Goal: Task Accomplishment & Management: Use online tool/utility

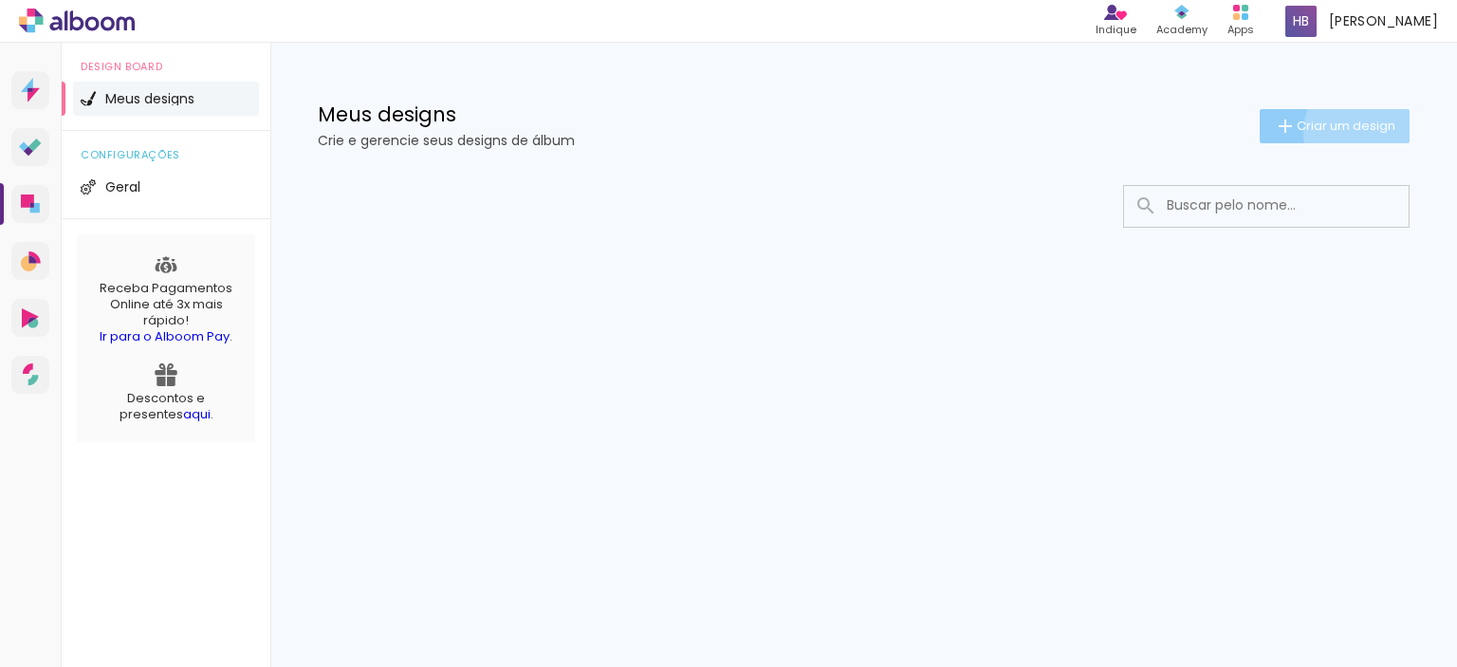
click at [1361, 132] on span "Criar um design" at bounding box center [1346, 126] width 99 height 12
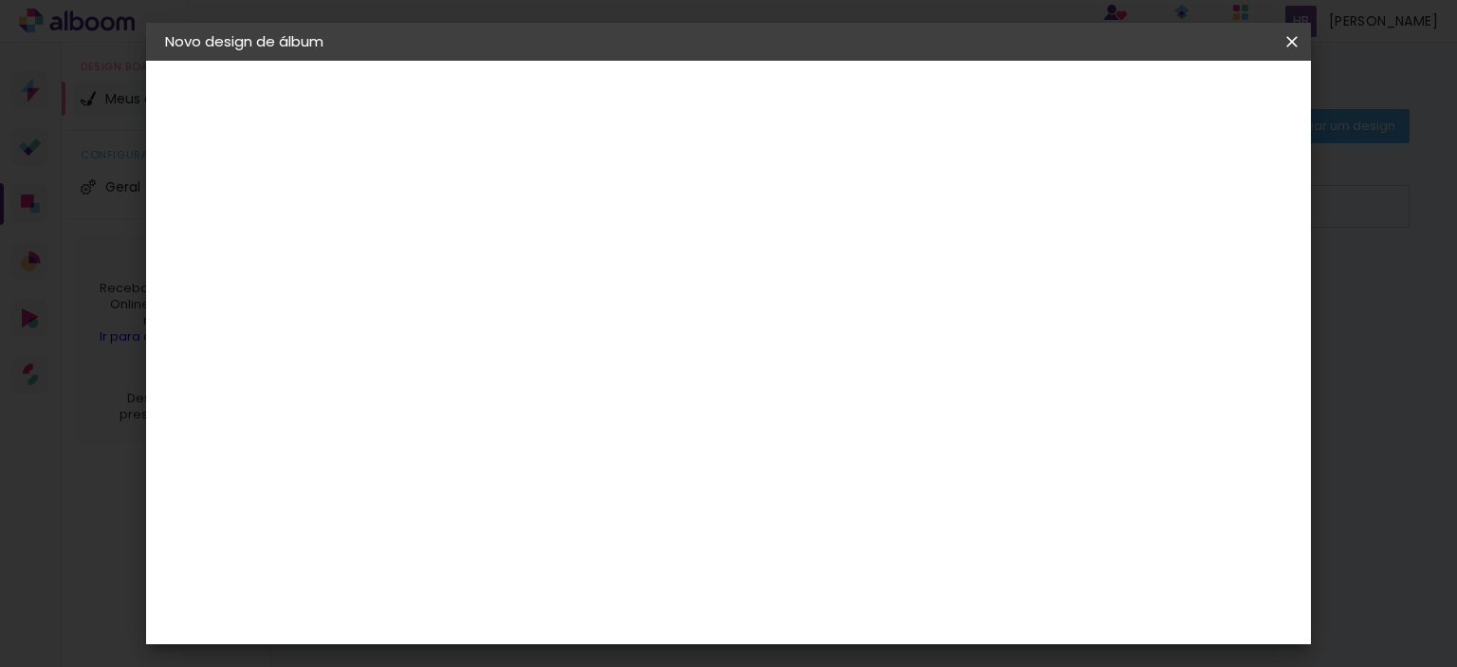
click at [475, 263] on input at bounding box center [475, 254] width 0 height 29
type input "Helo"
type paper-input "Helo"
click at [0, 0] on slot "Avançar" at bounding box center [0, 0] width 0 height 0
click at [599, 301] on input "[GEOGRAPHIC_DATA]" at bounding box center [516, 303] width 176 height 24
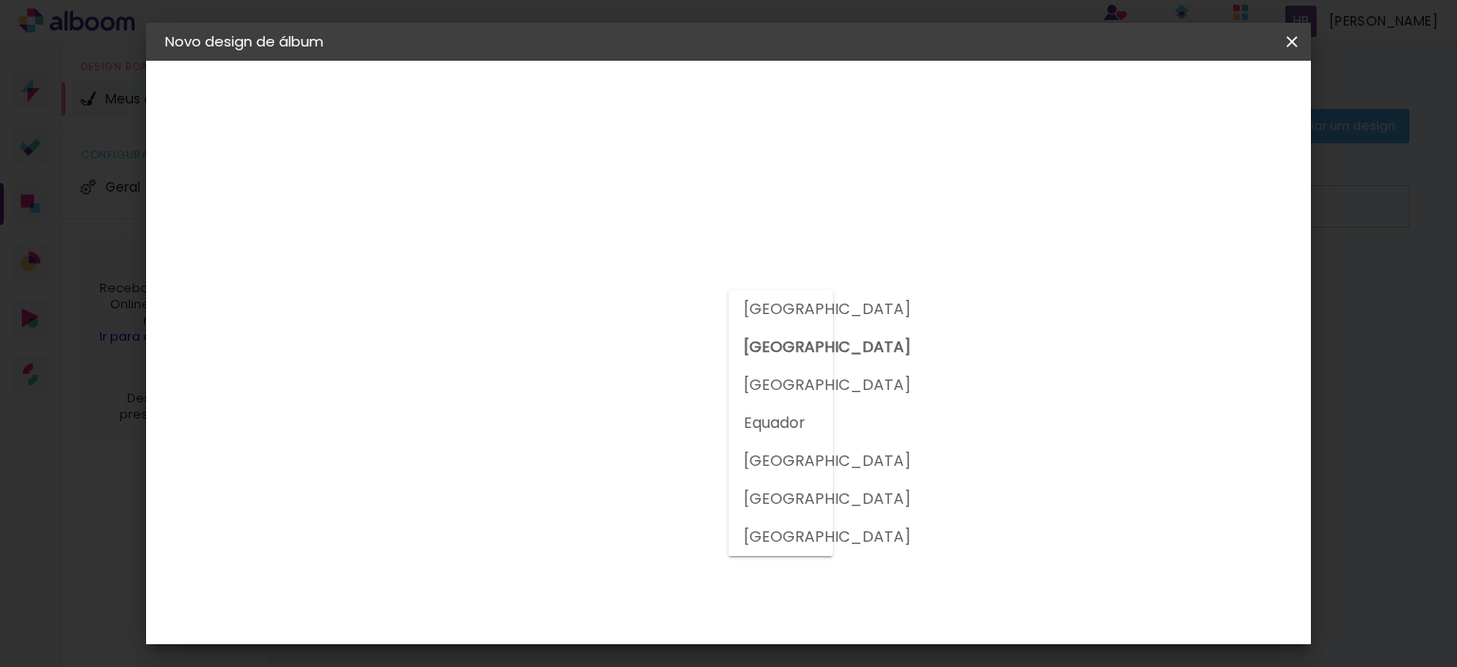
click at [599, 301] on input "[GEOGRAPHIC_DATA]" at bounding box center [516, 303] width 176 height 24
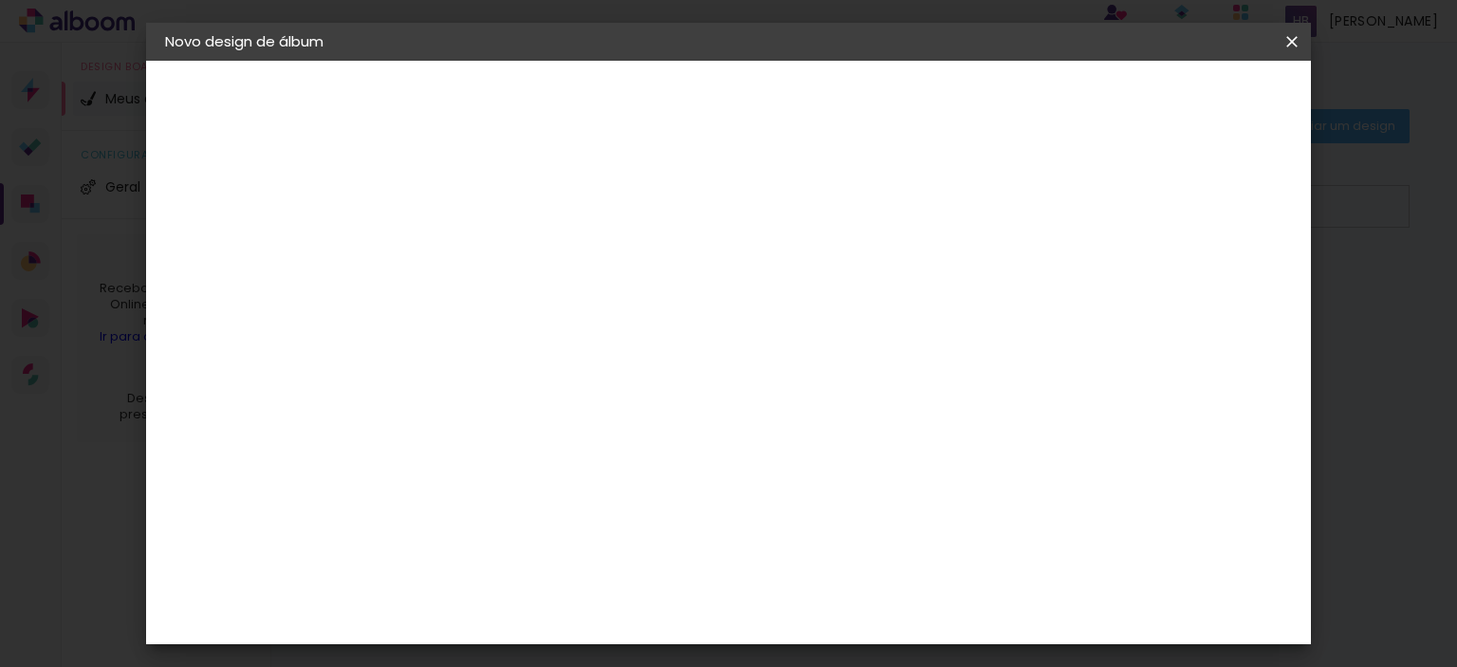
scroll to position [1897, 0]
click at [508, 529] on div "Go image" at bounding box center [485, 544] width 46 height 30
click at [0, 0] on slot "Avançar" at bounding box center [0, 0] width 0 height 0
click at [549, 320] on input "text" at bounding box center [512, 330] width 74 height 29
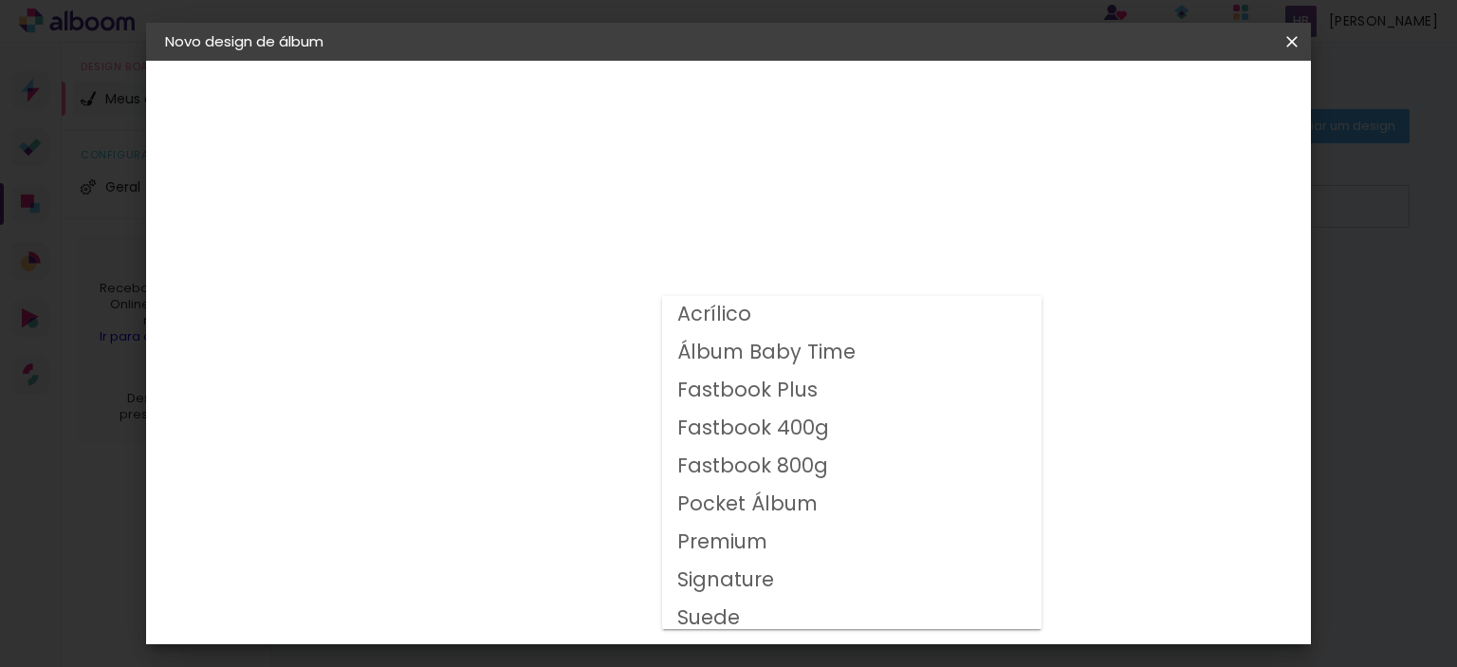
click at [0, 0] on slot "Fastbook 400g" at bounding box center [0, 0] width 0 height 0
type input "Fastbook 400g"
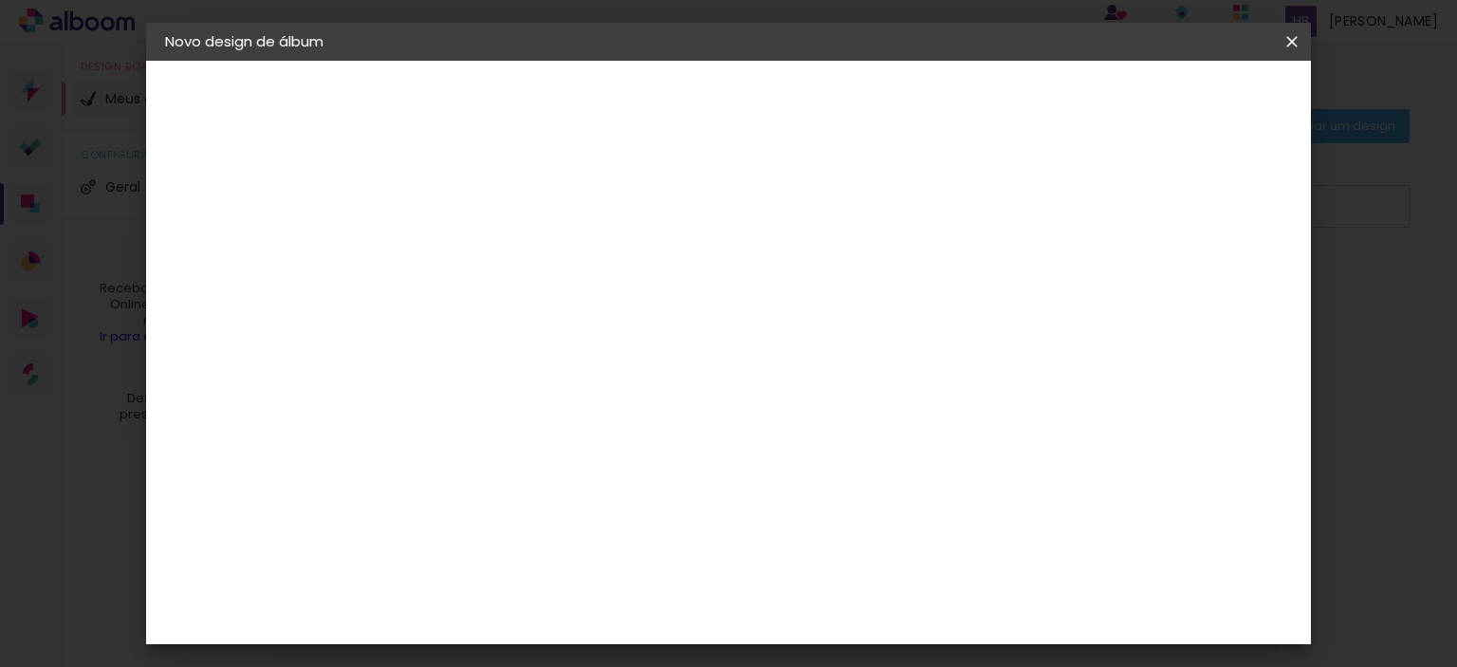
click at [0, 0] on slot "Voltar" at bounding box center [0, 0] width 0 height 0
click at [619, 368] on input at bounding box center [524, 361] width 192 height 24
type input "gru"
type paper-input "gru"
click at [509, 421] on div "Grupo Foto Sul" at bounding box center [485, 440] width 47 height 46
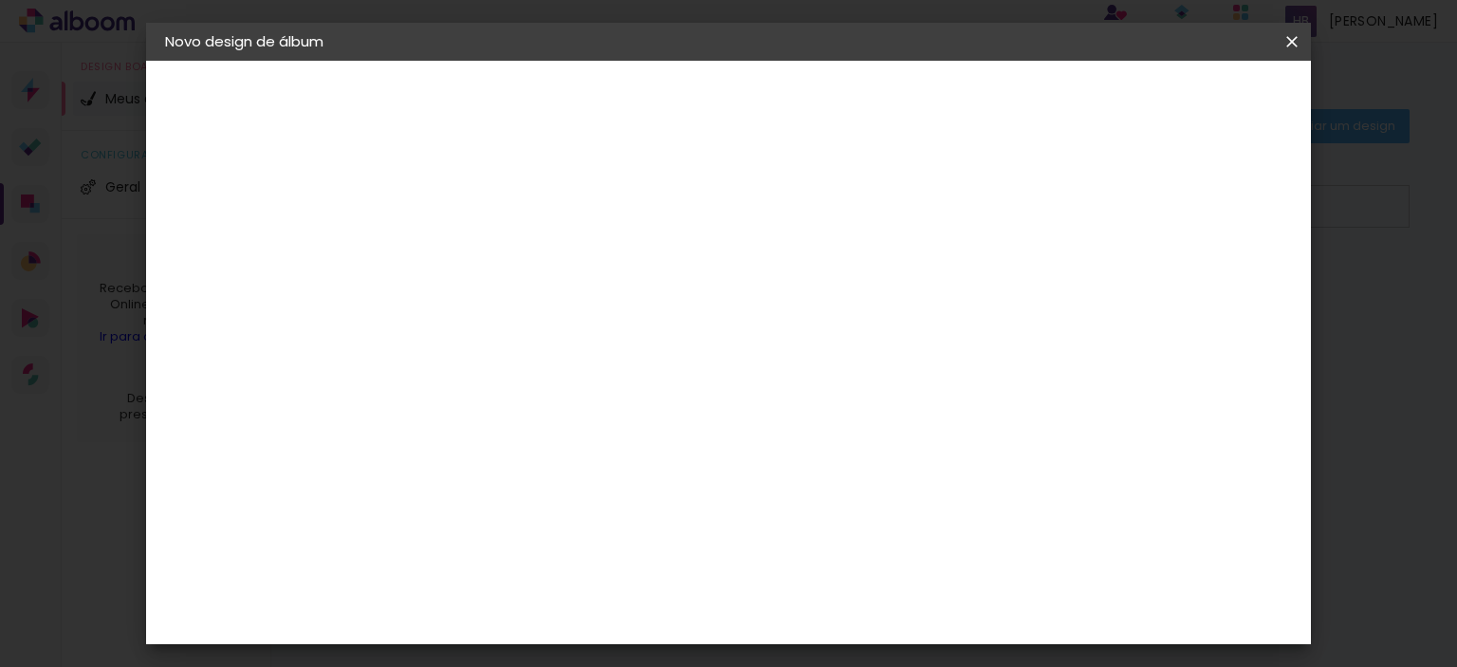
click at [779, 109] on paper-button "Avançar" at bounding box center [732, 100] width 93 height 32
click at [0, 0] on slot "Avançar" at bounding box center [0, 0] width 0 height 0
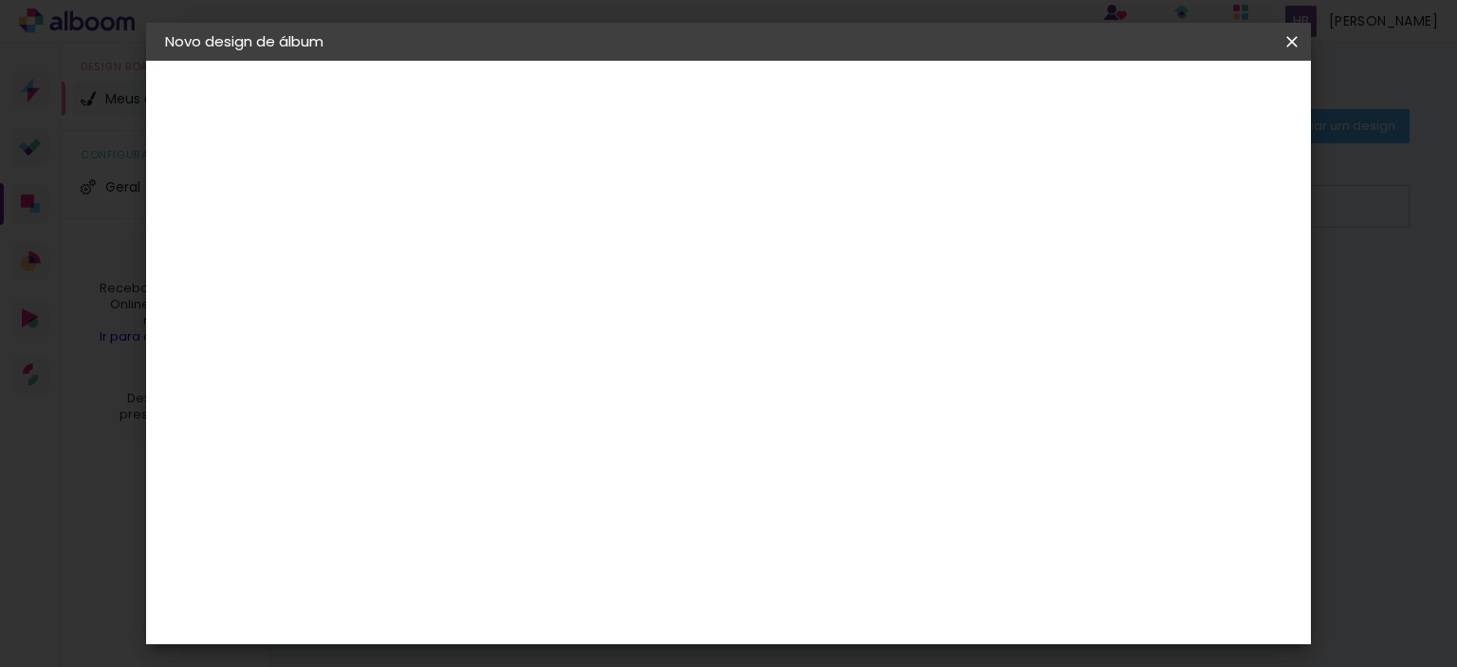
click at [769, 206] on div at bounding box center [760, 204] width 17 height 17
type paper-checkbox "on"
click at [769, 206] on div at bounding box center [760, 204] width 17 height 17
click at [782, 115] on paper-button "Voltar" at bounding box center [743, 100] width 77 height 32
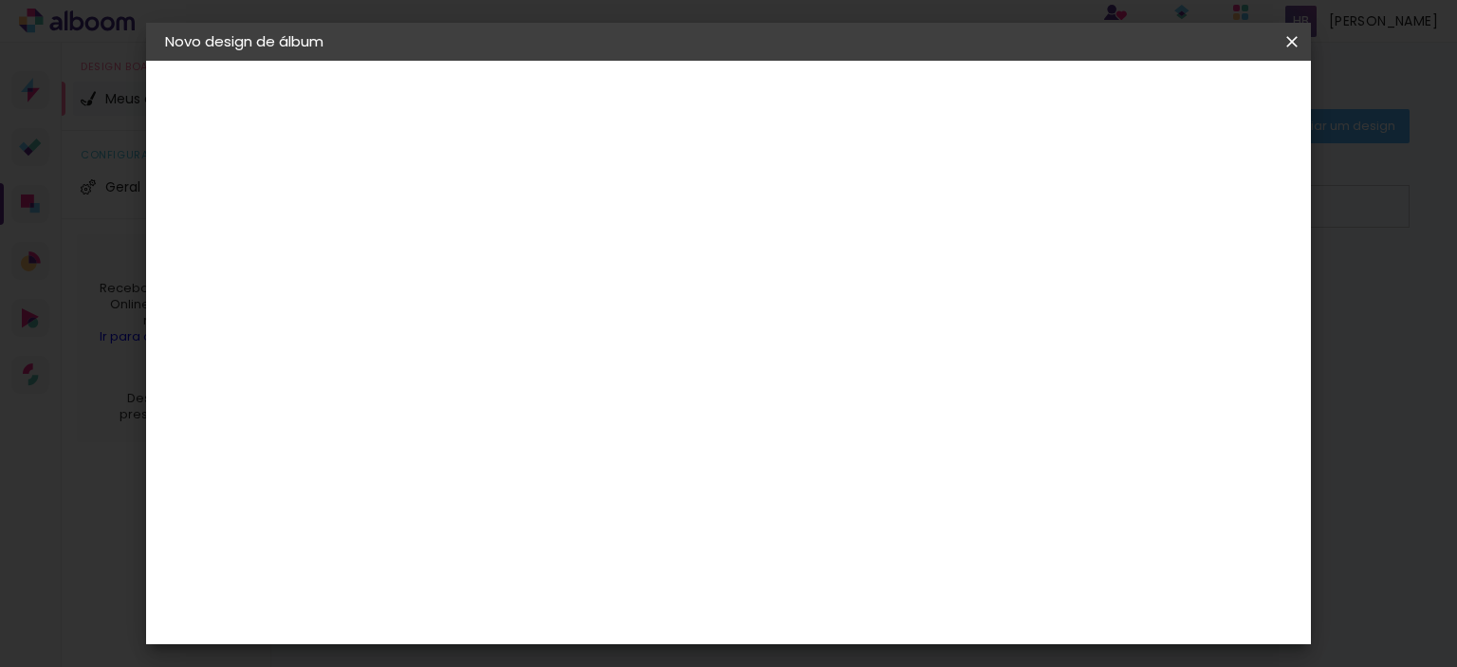
click at [603, 559] on span "25 × 30" at bounding box center [559, 584] width 88 height 50
click at [785, 89] on paper-button "Avançar" at bounding box center [738, 100] width 93 height 32
click at [1020, 102] on span "Iniciar design" at bounding box center [976, 100] width 86 height 13
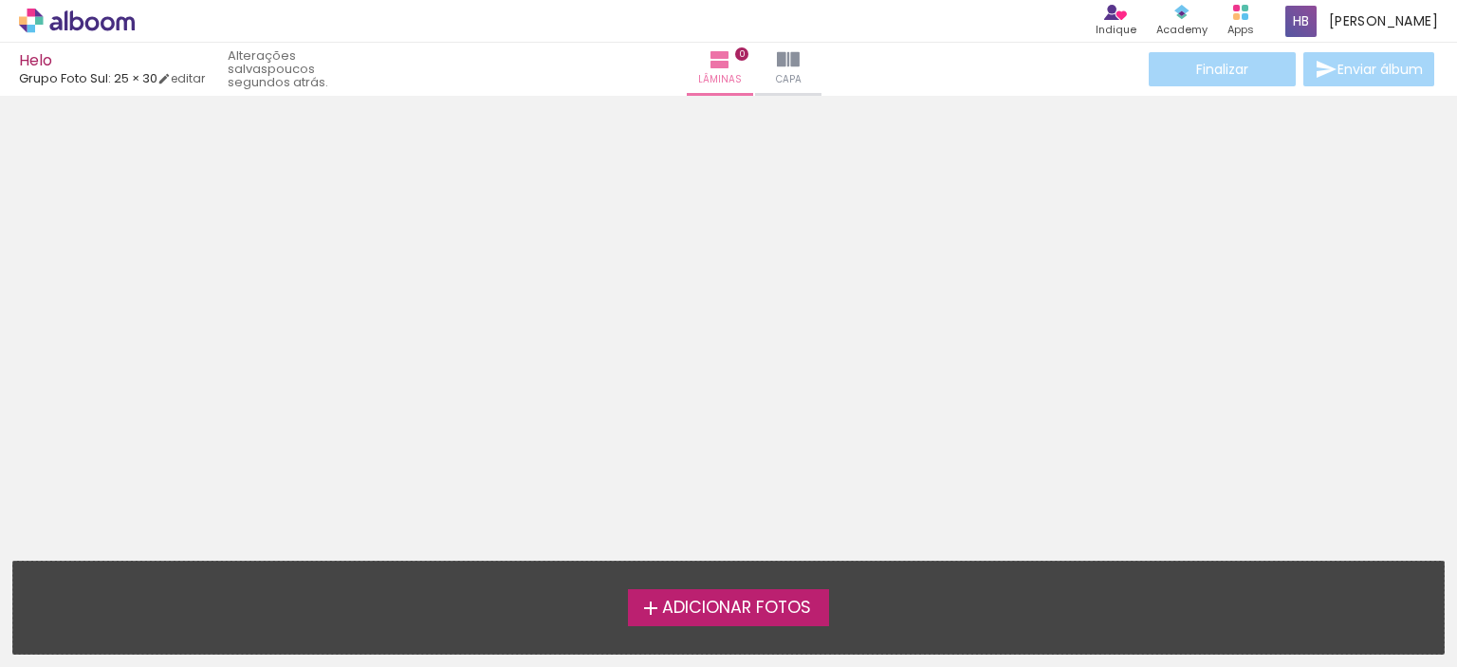
click at [784, 606] on span "Adicionar Fotos" at bounding box center [736, 608] width 149 height 17
click at [0, 0] on input "file" at bounding box center [0, 0] width 0 height 0
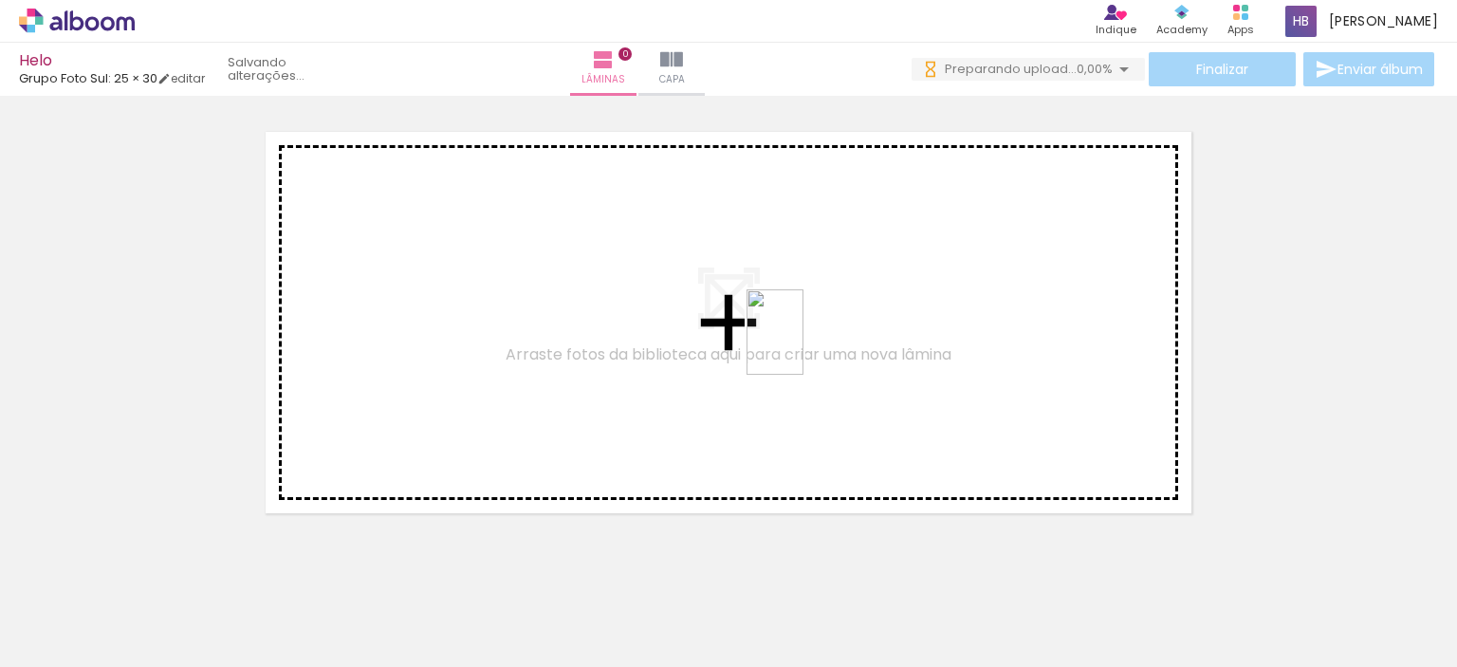
drag, startPoint x: 638, startPoint y: 612, endPoint x: 803, endPoint y: 346, distance: 312.7
click at [803, 346] on quentale-workspace at bounding box center [728, 333] width 1457 height 667
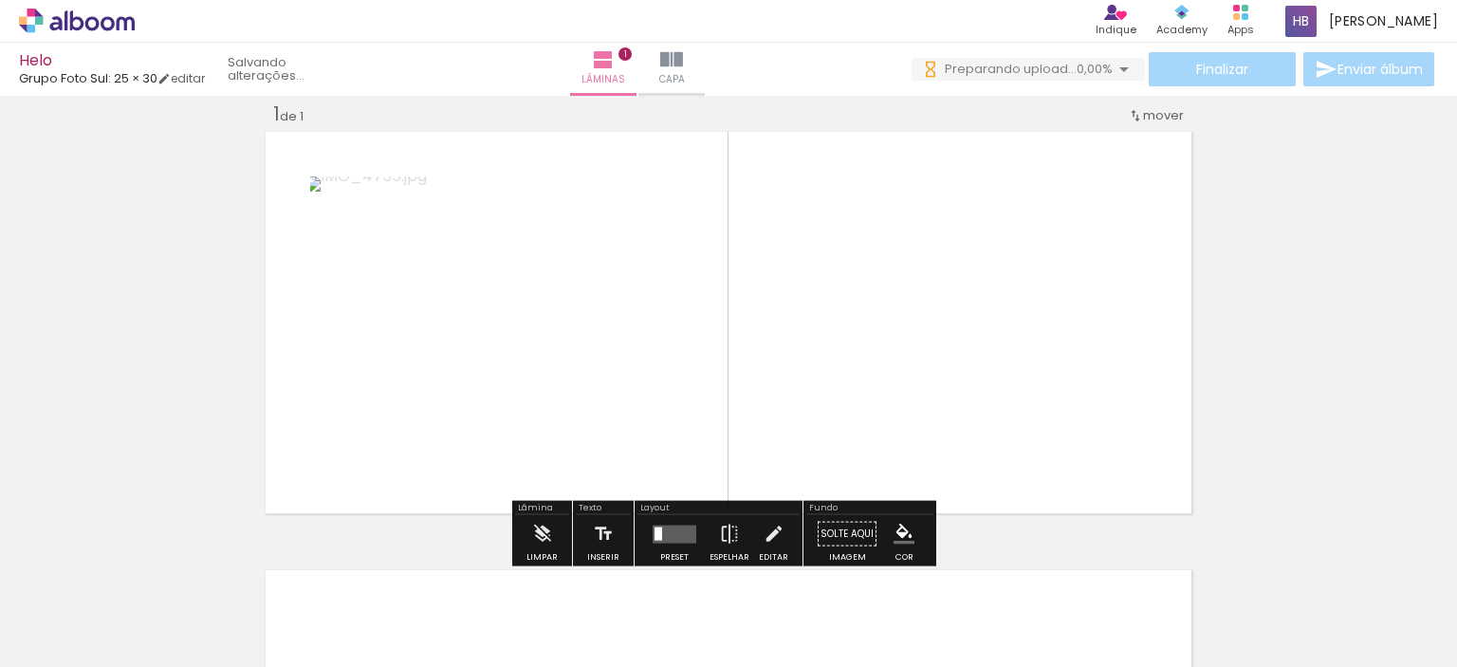
scroll to position [24, 0]
drag, startPoint x: 656, startPoint y: 526, endPoint x: 685, endPoint y: 526, distance: 28.5
click at [685, 526] on quentale-layouter at bounding box center [675, 534] width 44 height 18
click at [674, 526] on quentale-layouter at bounding box center [675, 534] width 44 height 18
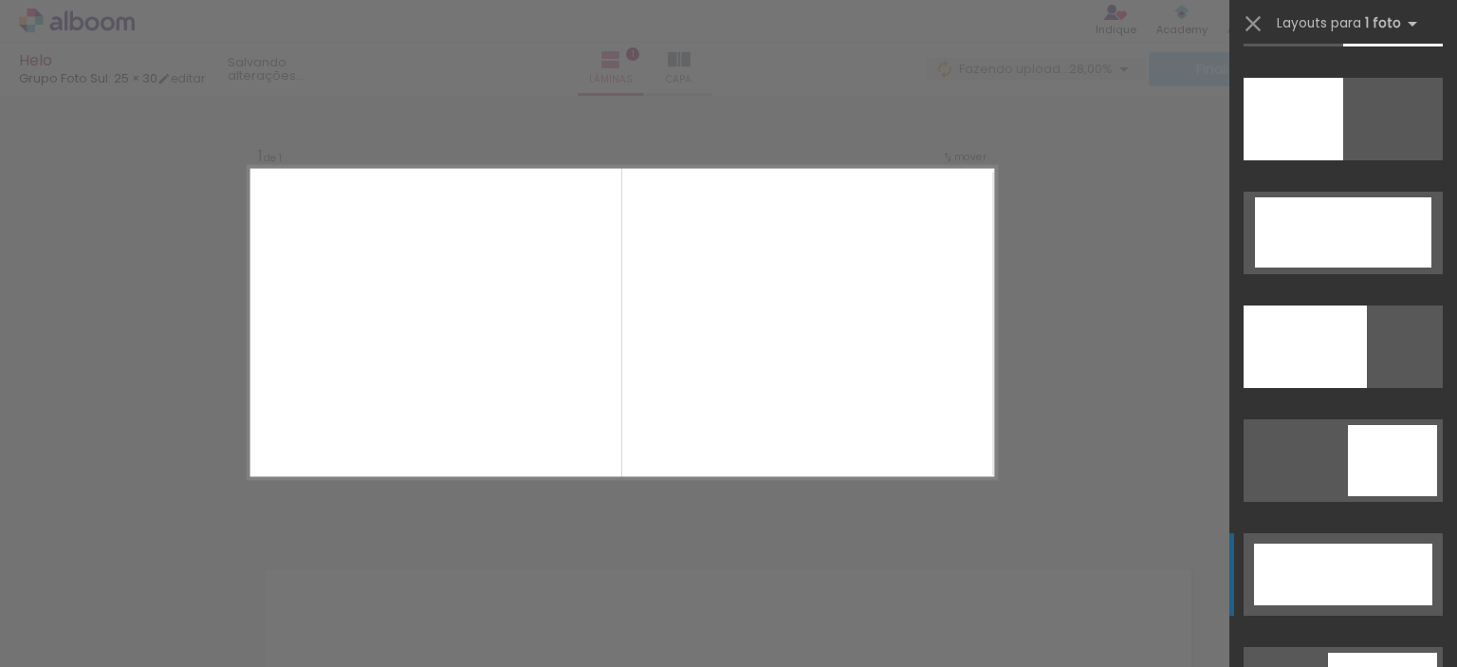
scroll to position [4458, 0]
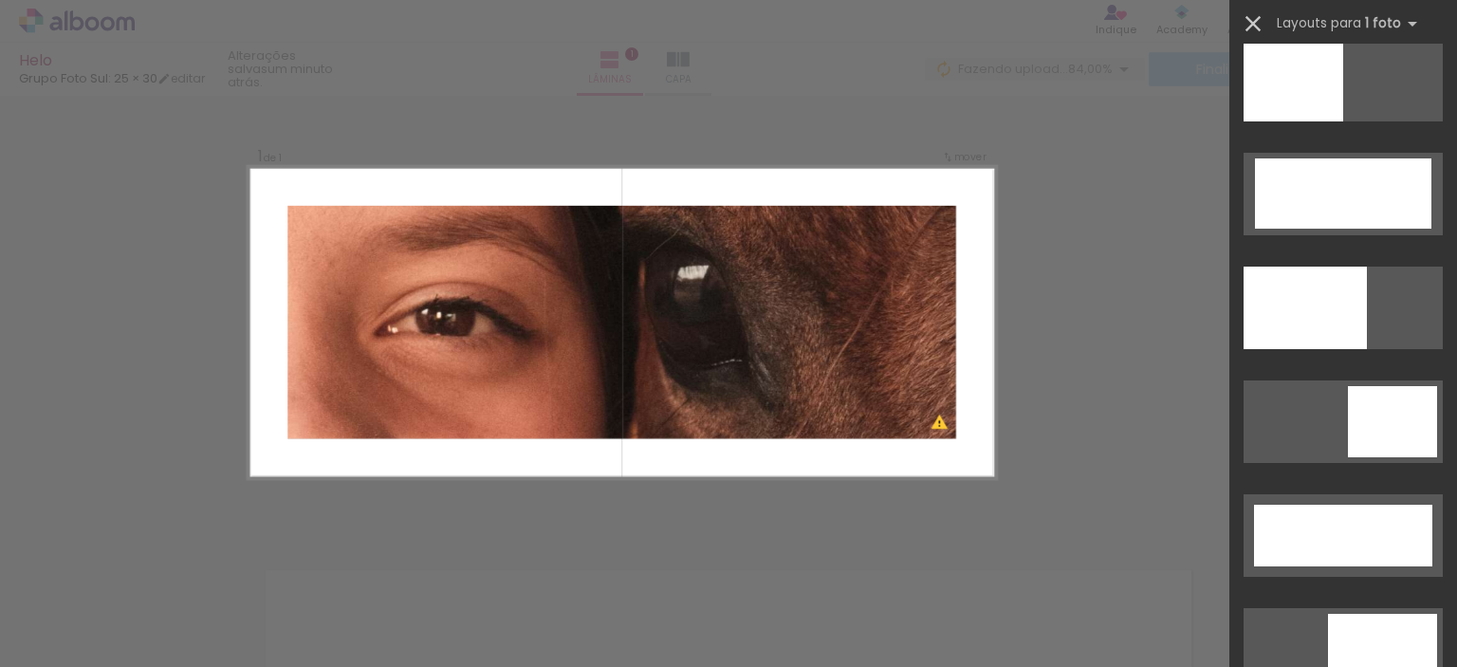
click at [1257, 15] on iron-icon at bounding box center [1253, 23] width 27 height 27
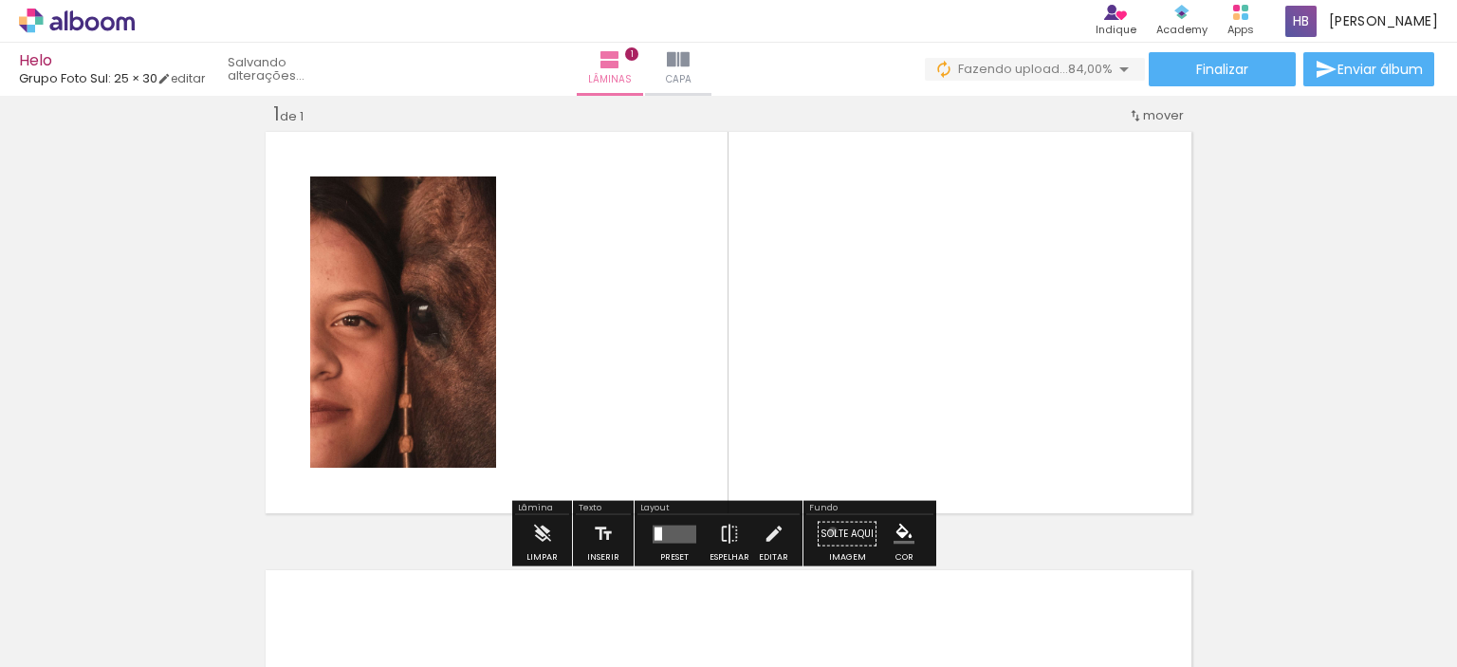
click at [826, 530] on paper-button "Solte aqui Imagem" at bounding box center [847, 539] width 68 height 48
click at [894, 534] on iron-icon "color picker" at bounding box center [904, 534] width 21 height 21
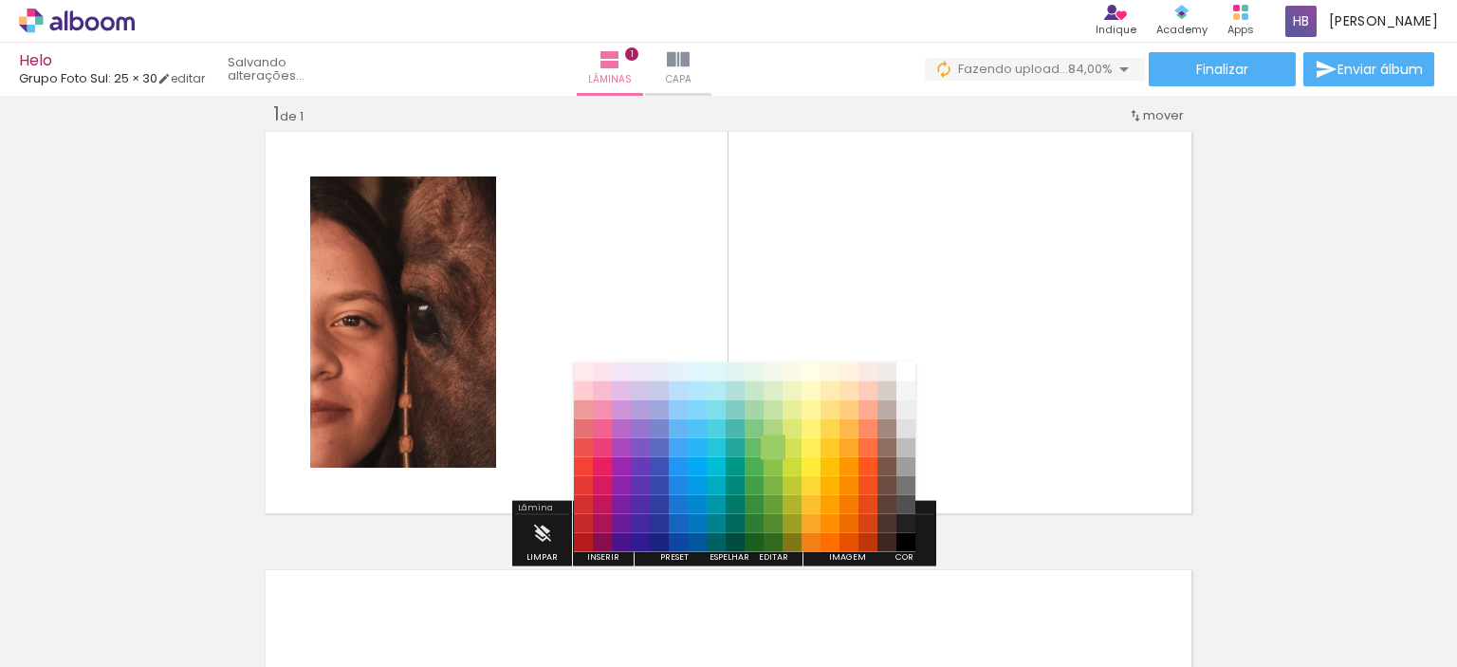
click at [778, 450] on paper-item "#9ccc65" at bounding box center [773, 446] width 19 height 19
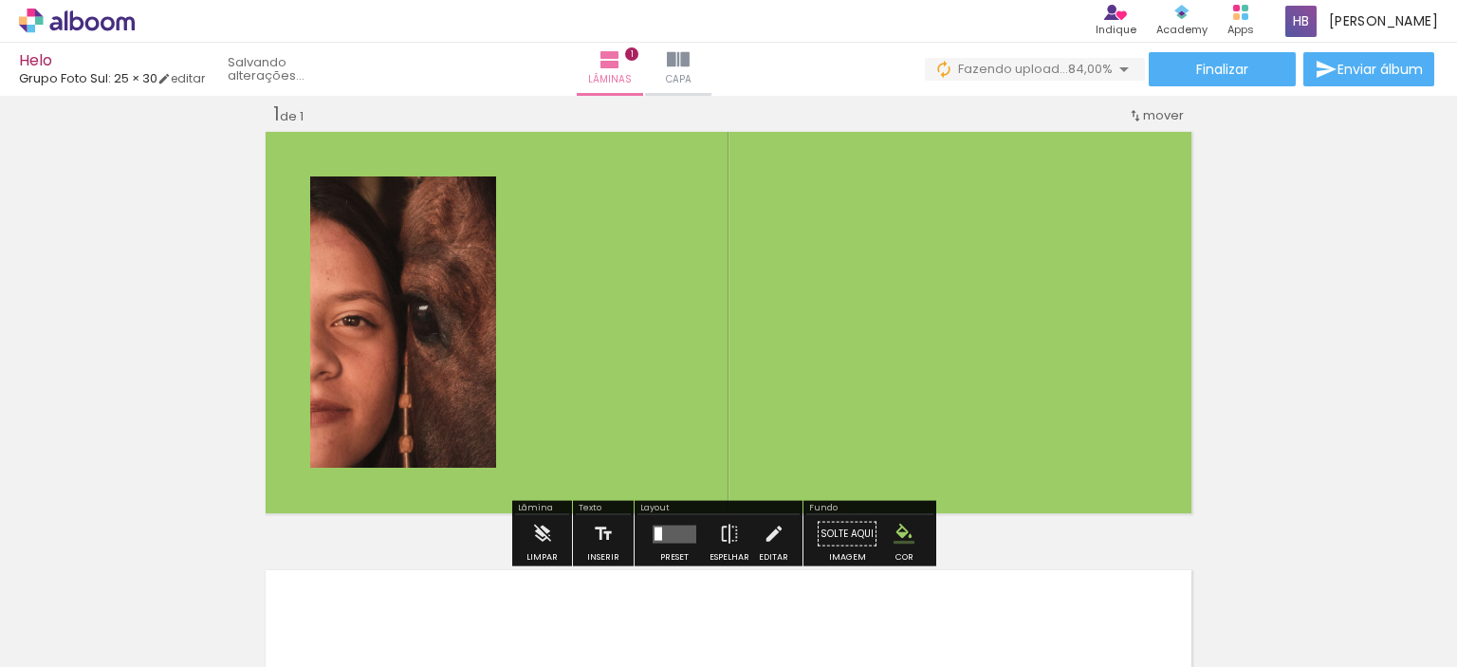
click at [903, 537] on iron-icon "color picker" at bounding box center [904, 534] width 21 height 21
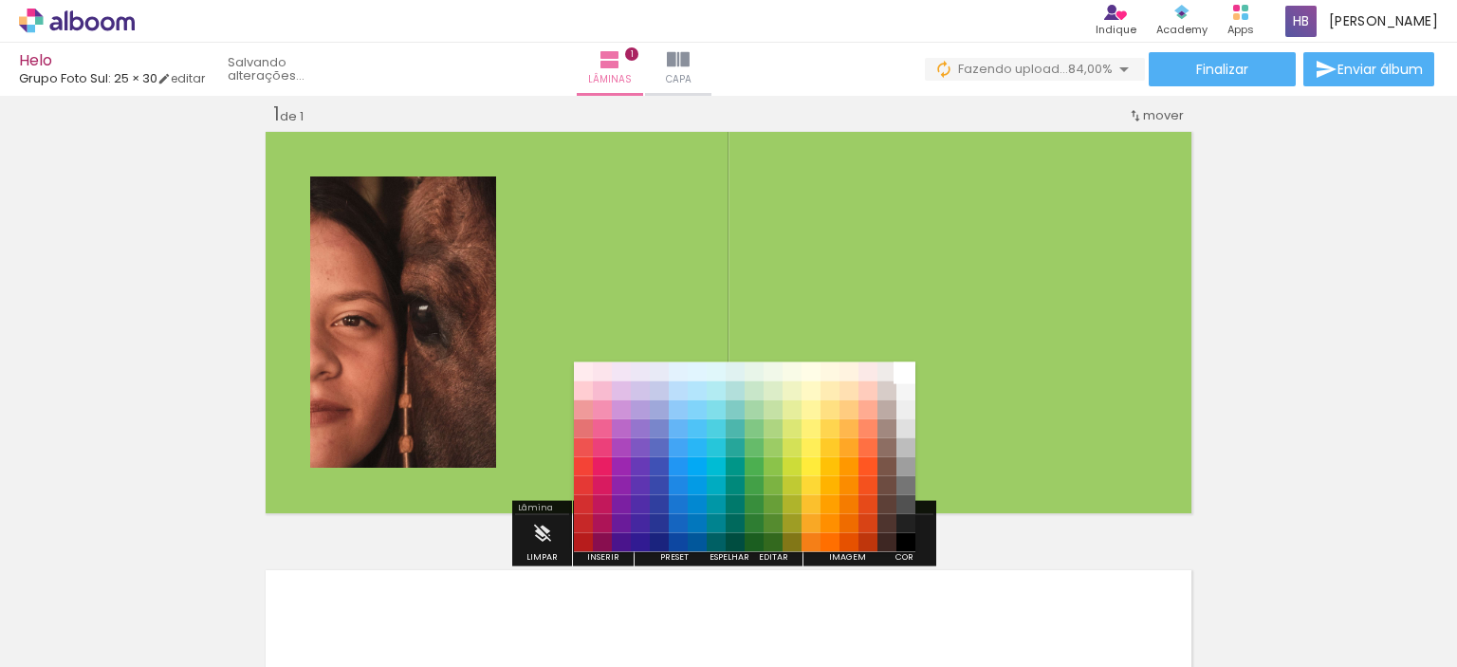
click at [902, 373] on paper-item "#ffffff" at bounding box center [905, 370] width 19 height 19
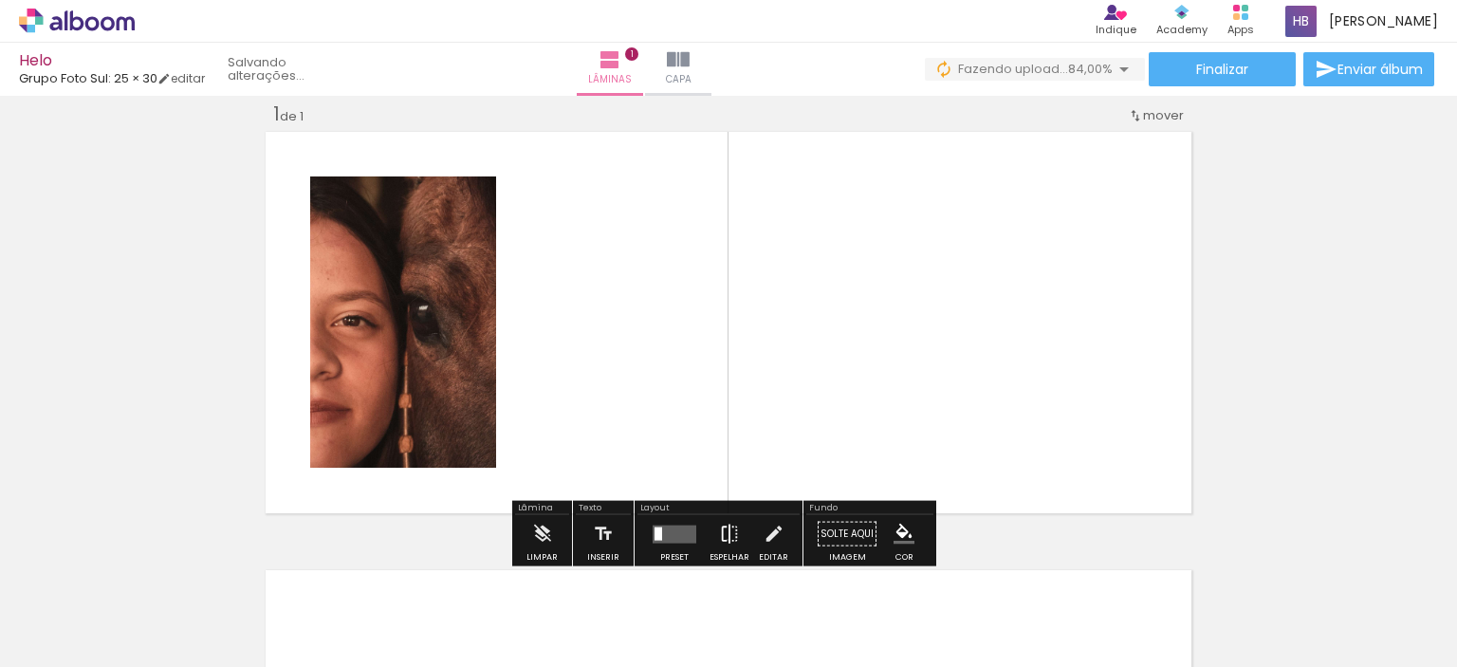
click at [723, 539] on iron-icon at bounding box center [729, 534] width 21 height 38
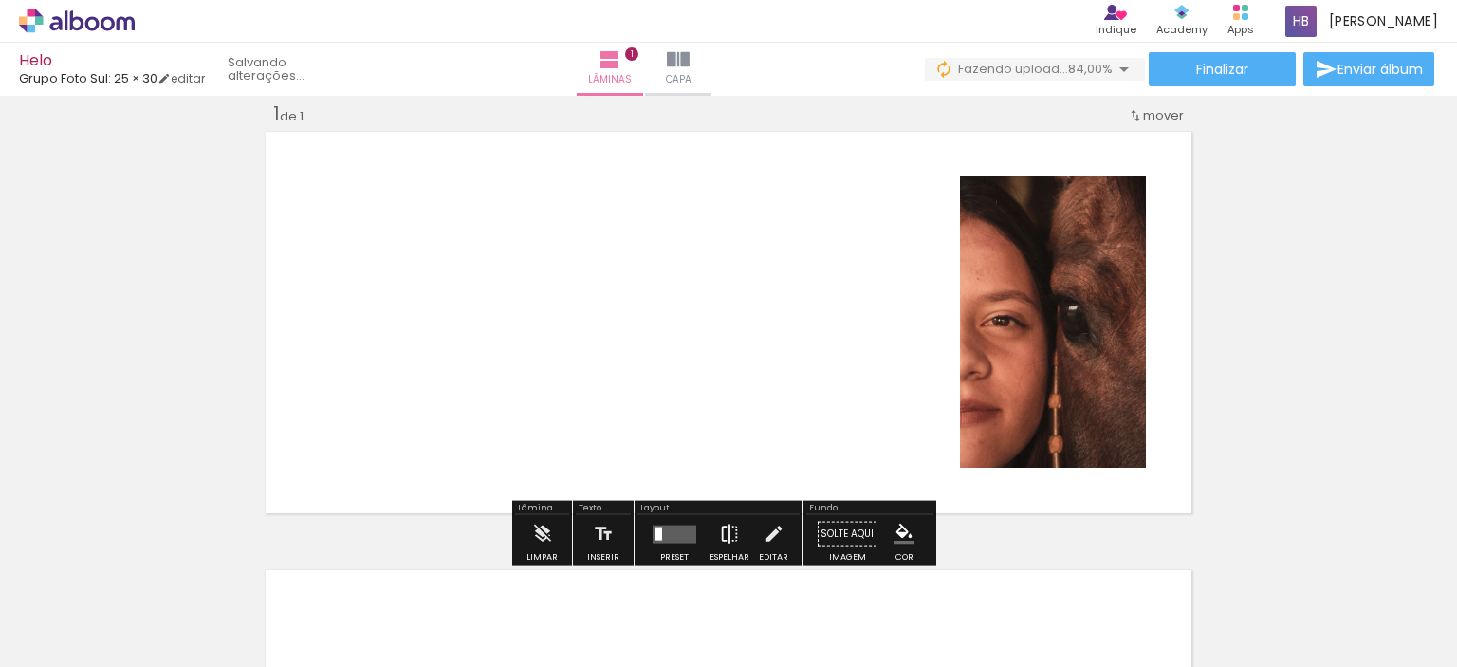
click at [723, 539] on iron-icon at bounding box center [729, 534] width 21 height 38
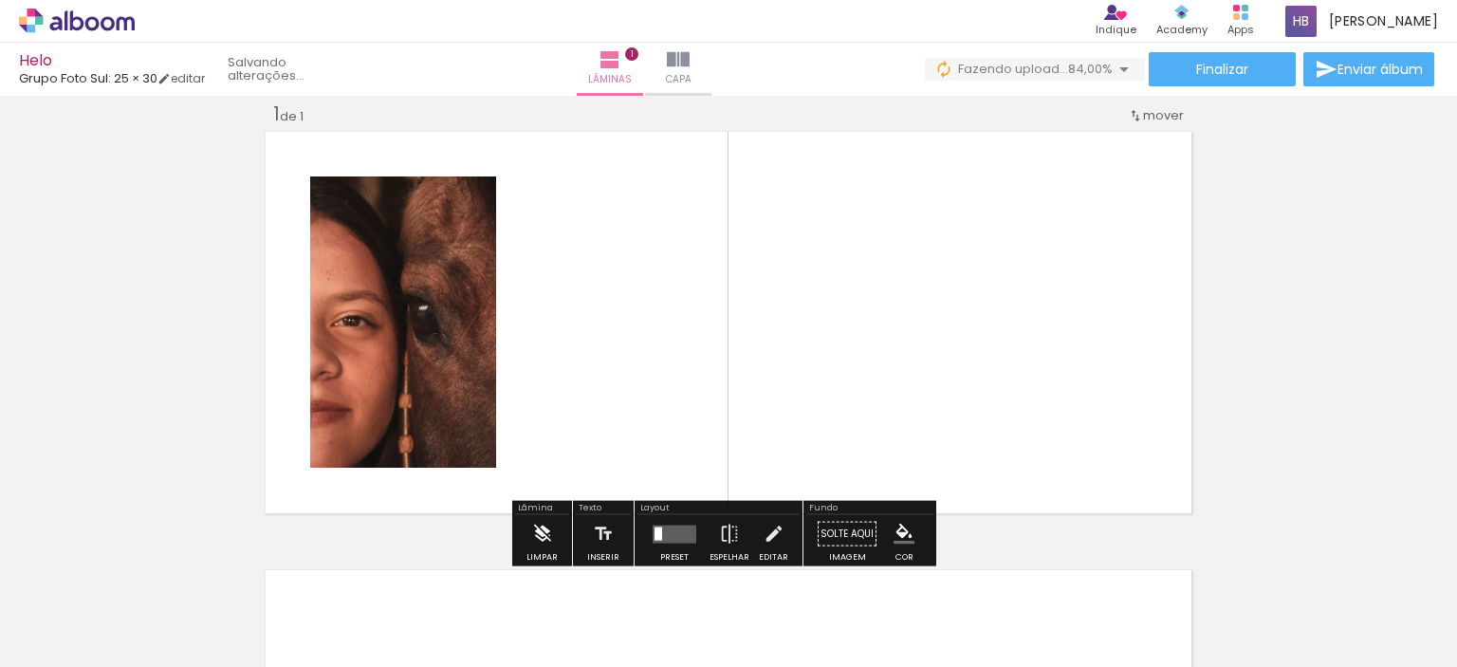
click at [538, 524] on iron-icon at bounding box center [542, 534] width 21 height 38
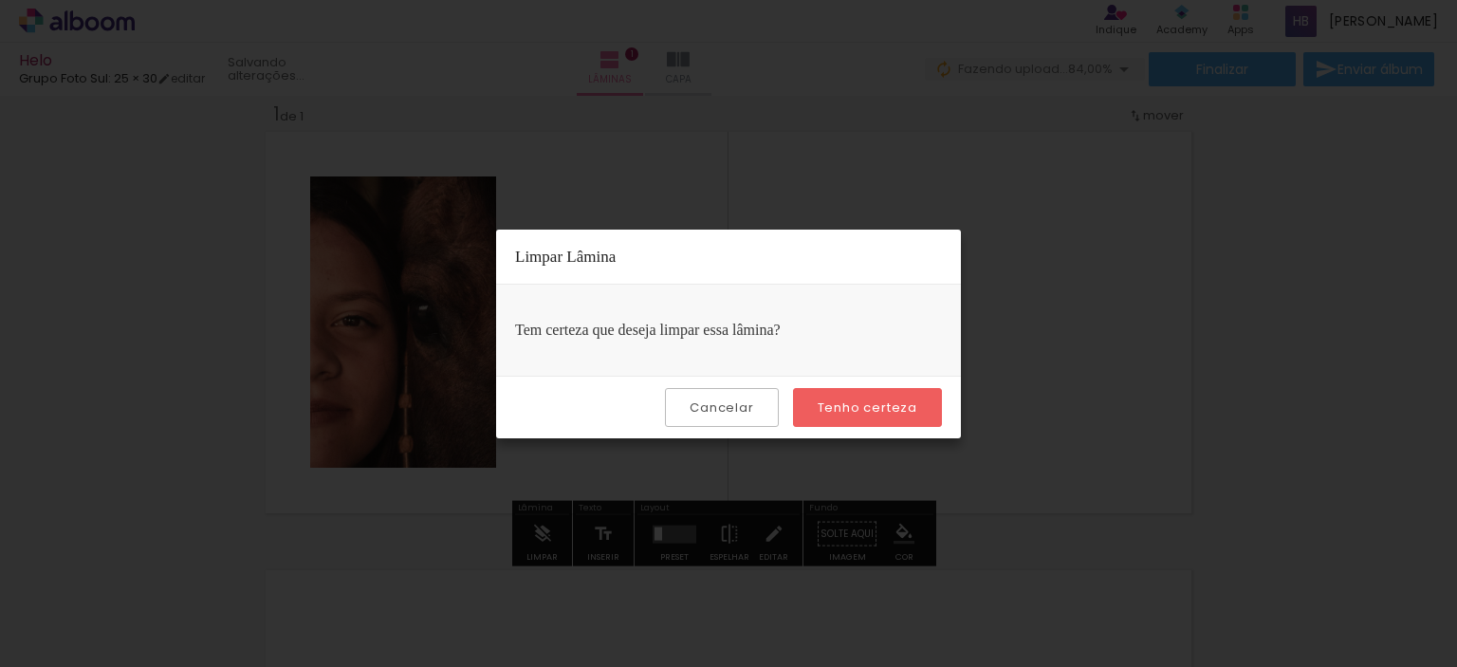
click at [0, 0] on slot "Tenho certeza" at bounding box center [0, 0] width 0 height 0
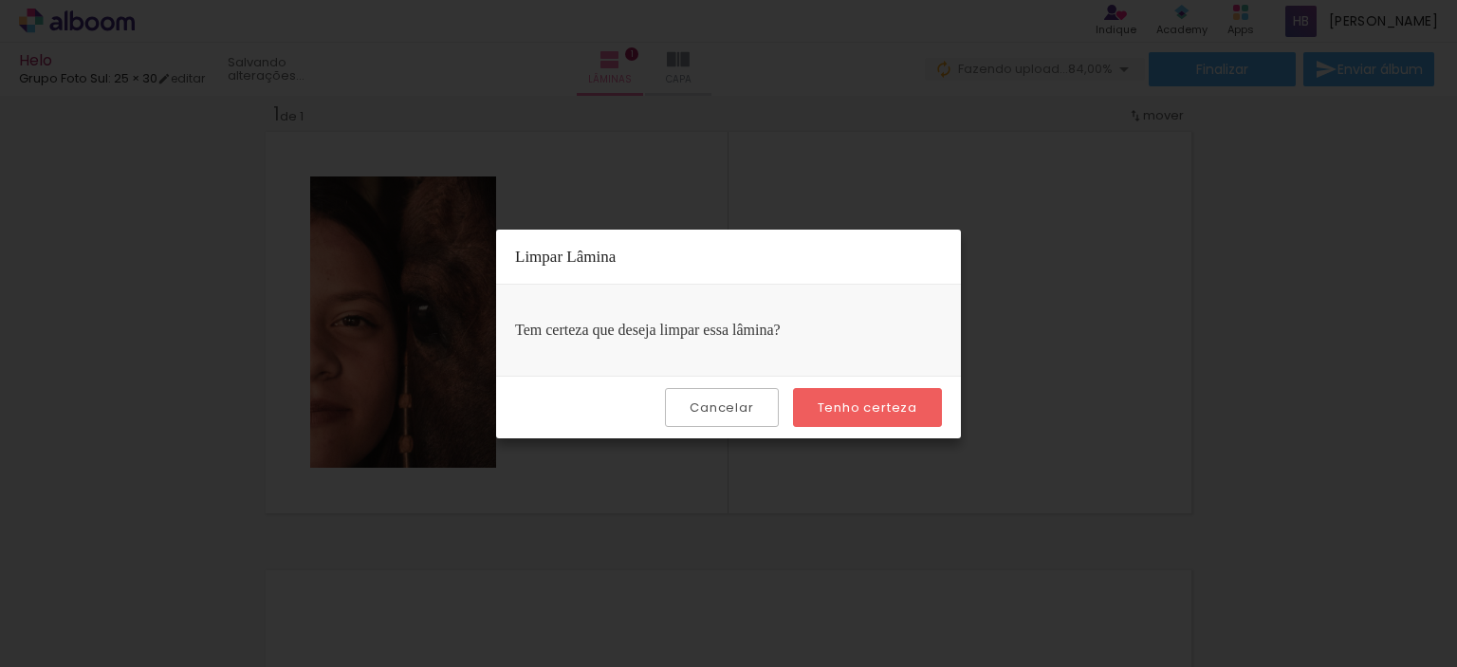
click at [861, 388] on paper-button "Tenho certeza" at bounding box center [867, 407] width 149 height 39
click at [766, 405] on paper-button "Cancelar" at bounding box center [721, 407] width 113 height 39
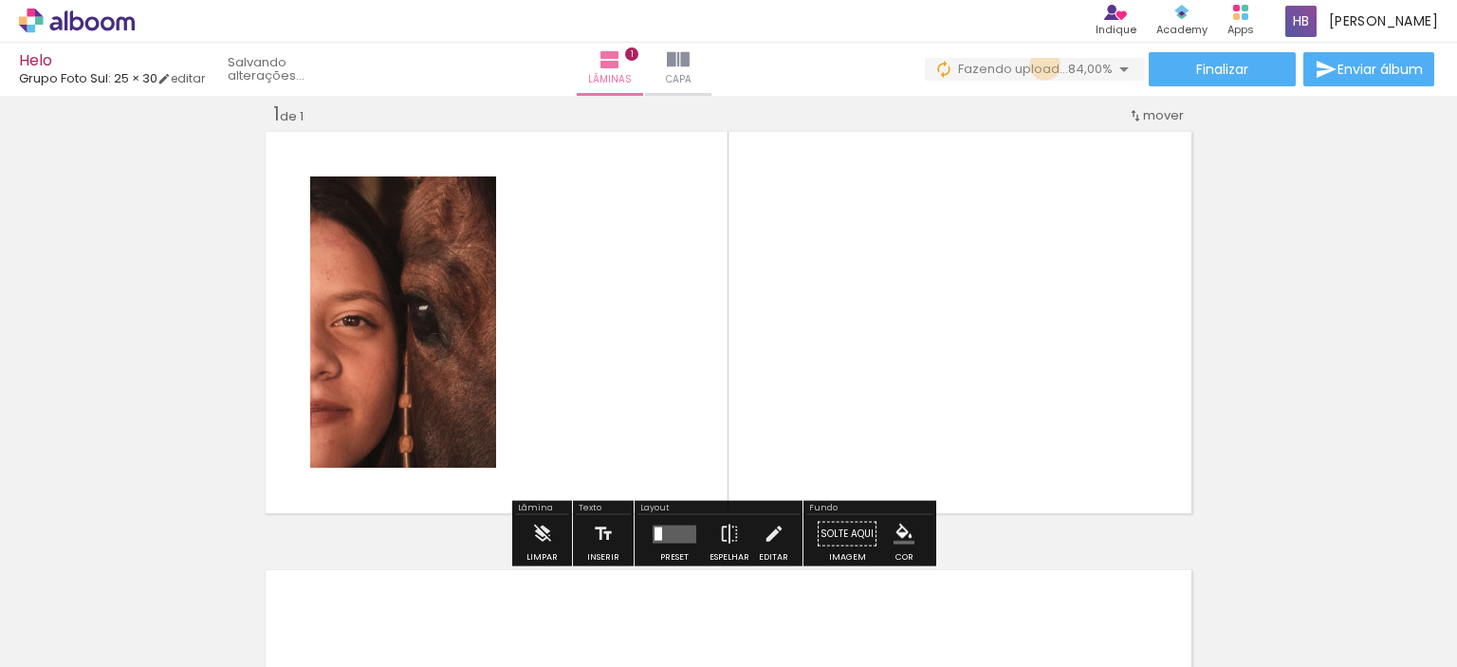
click at [1040, 65] on span "Fazendo upload..." at bounding box center [1013, 69] width 110 height 18
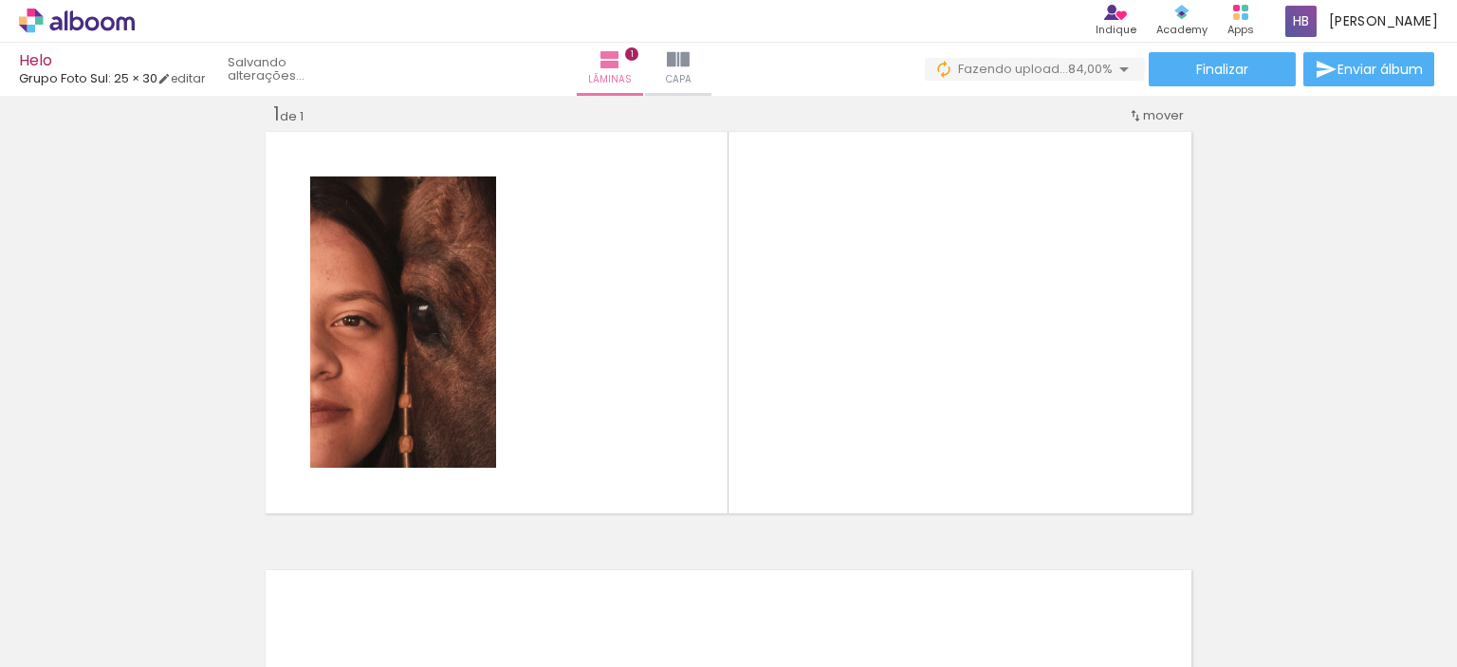
click at [152, 564] on iron-icon at bounding box center [148, 565] width 20 height 20
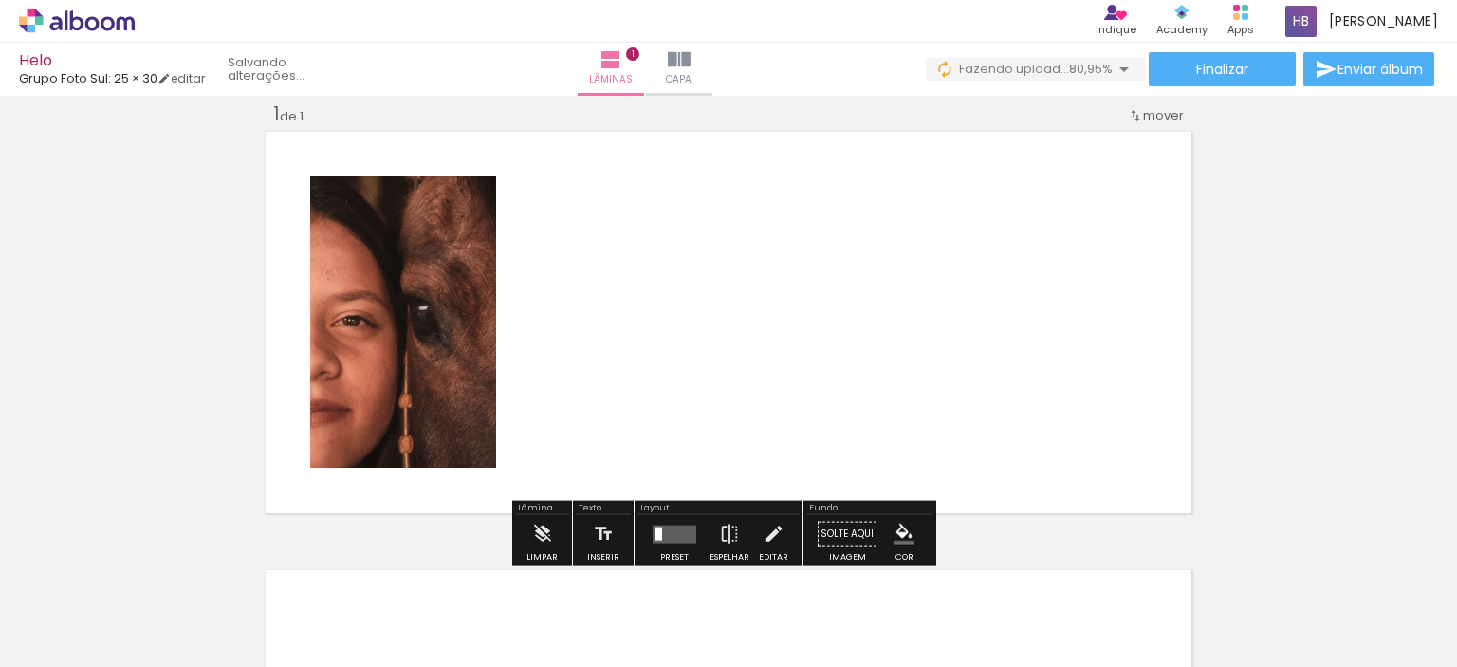
click at [154, 571] on iron-icon at bounding box center [148, 565] width 20 height 20
click at [501, 223] on quentale-layouter at bounding box center [728, 322] width 935 height 391
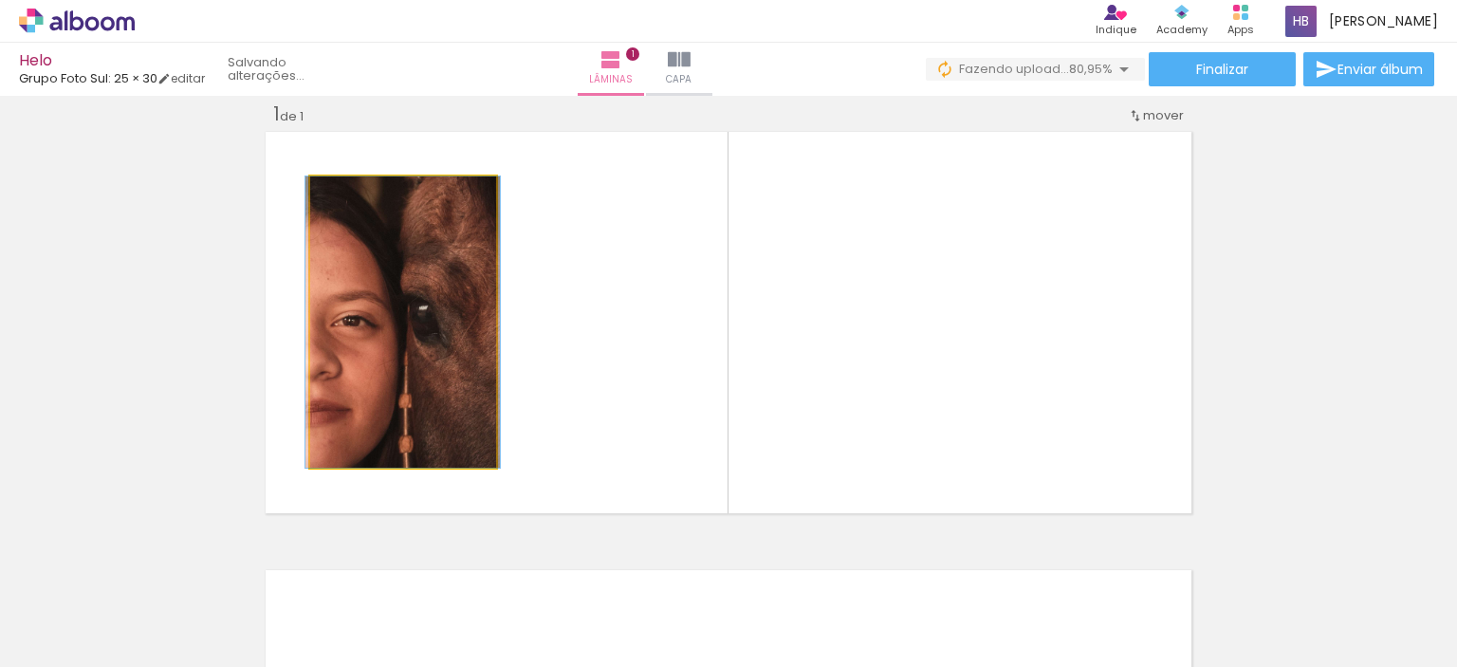
click at [437, 253] on quentale-photo at bounding box center [403, 321] width 186 height 291
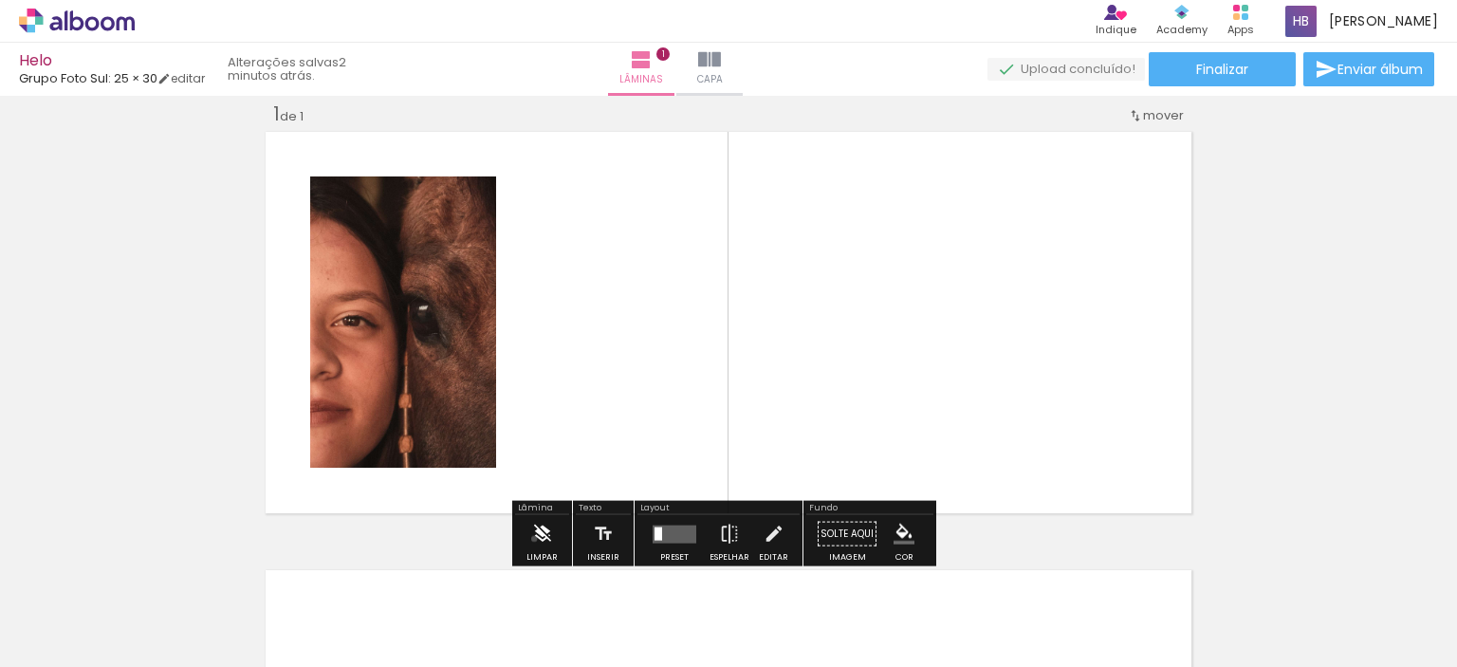
click at [534, 538] on iron-icon at bounding box center [542, 534] width 21 height 38
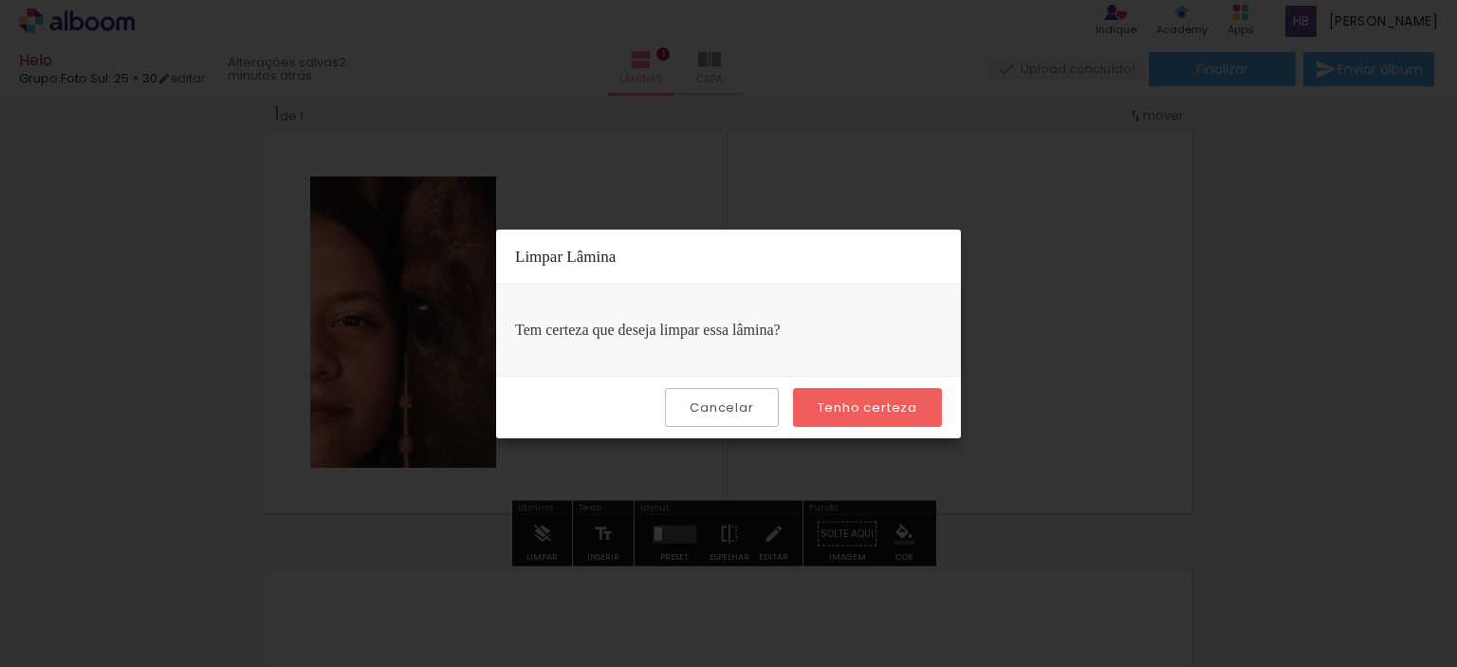
click at [850, 418] on paper-button "Tenho certeza" at bounding box center [867, 407] width 149 height 39
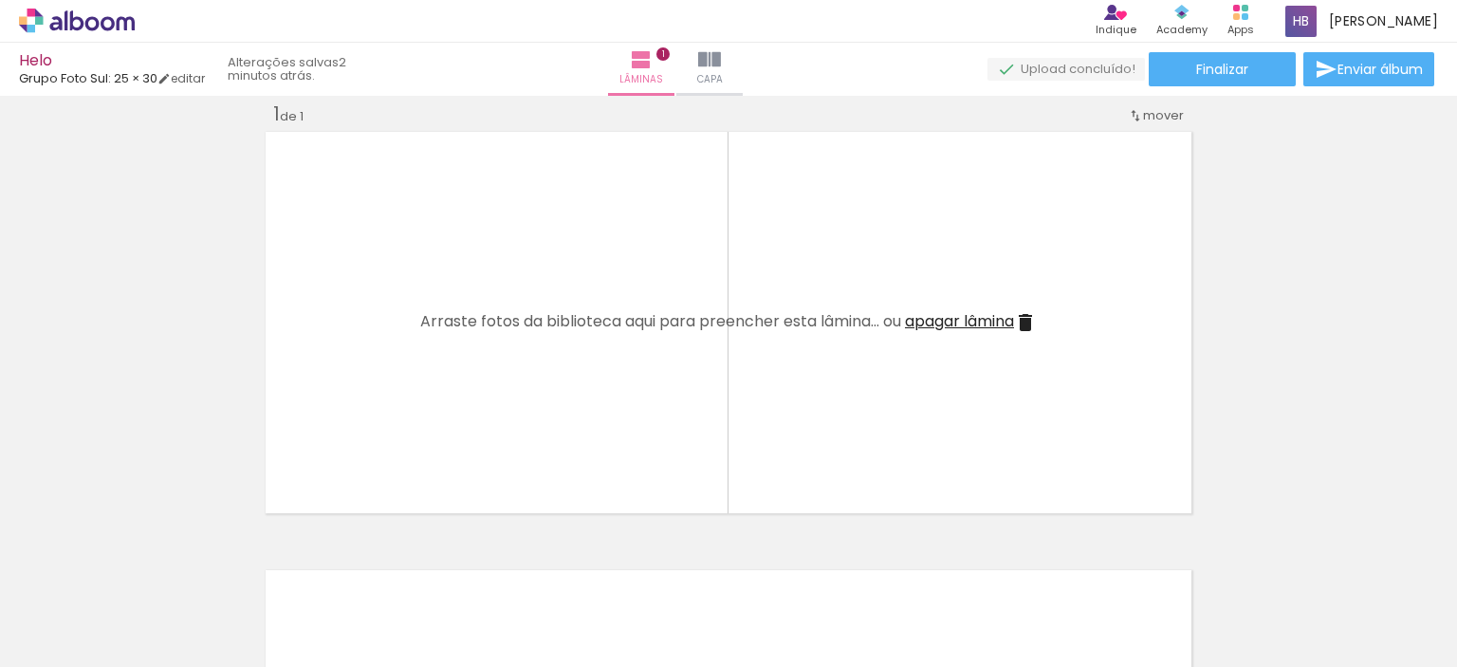
click at [153, 569] on iron-icon at bounding box center [148, 565] width 20 height 20
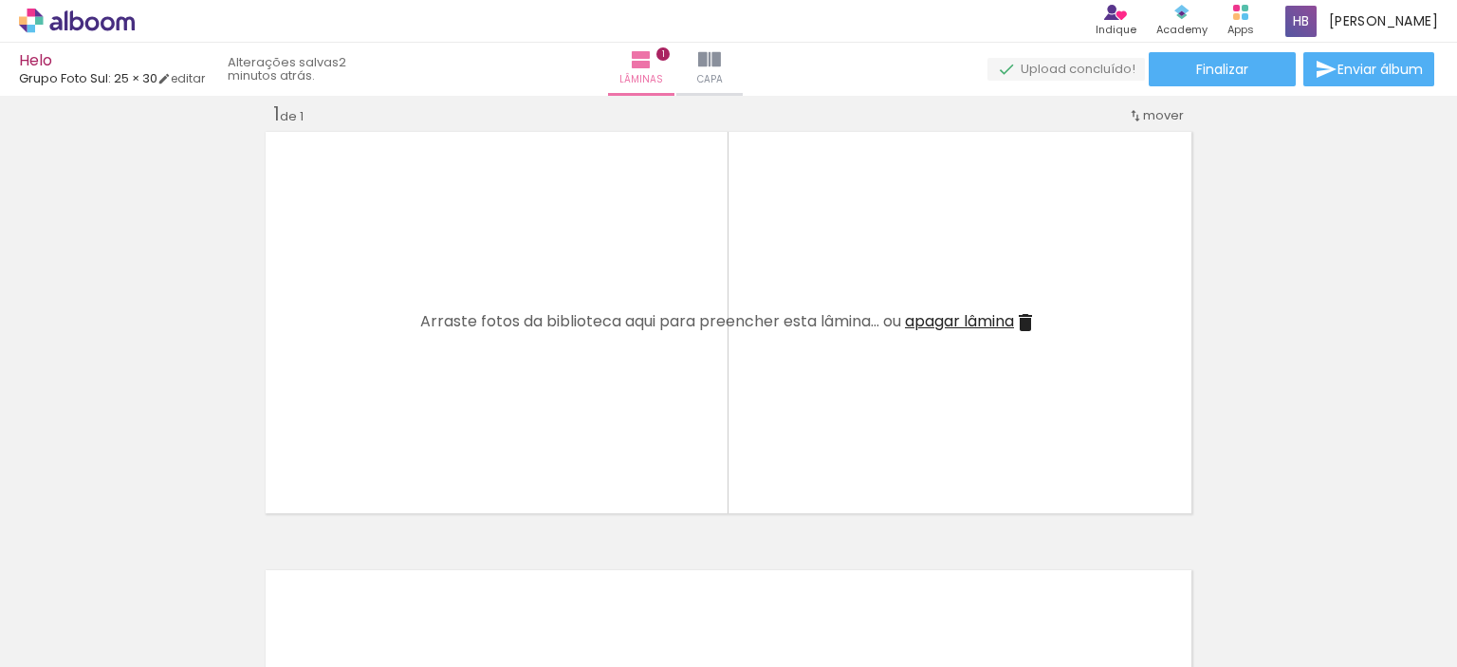
click at [153, 569] on iron-icon at bounding box center [148, 565] width 20 height 20
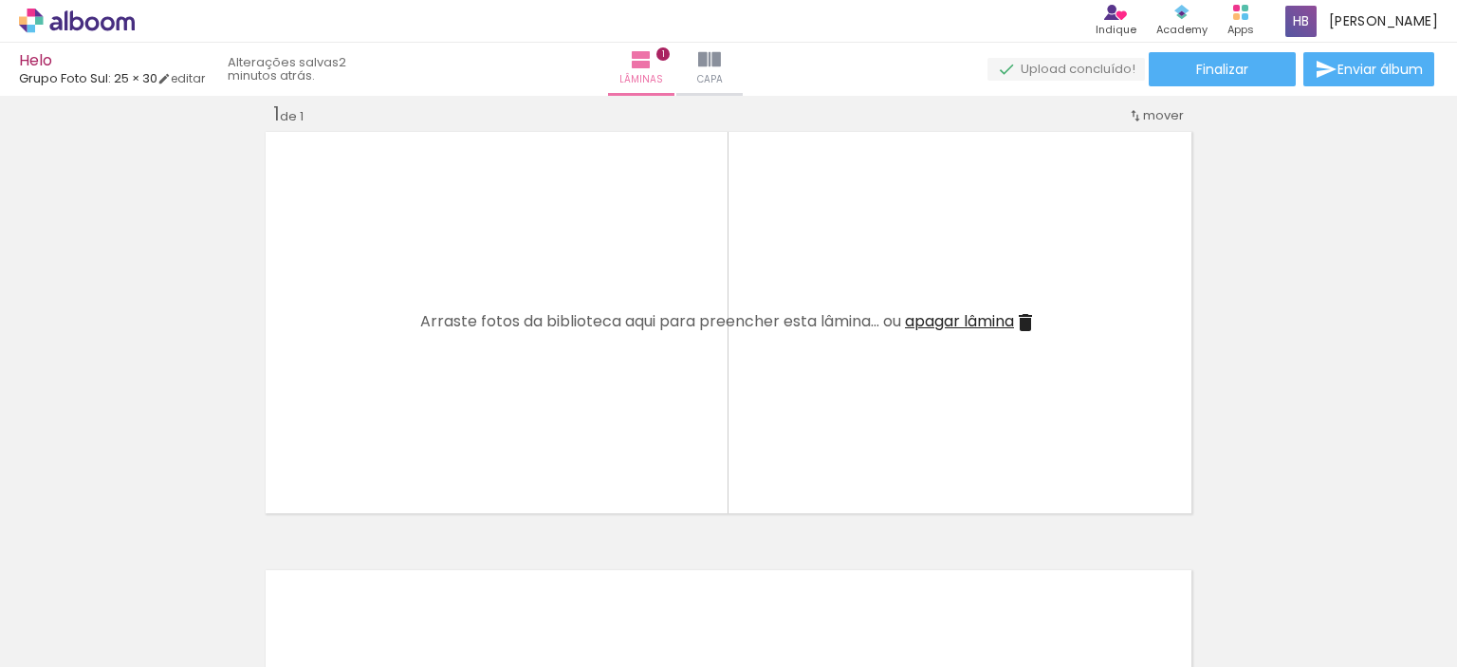
click at [153, 569] on iron-icon at bounding box center [148, 565] width 20 height 20
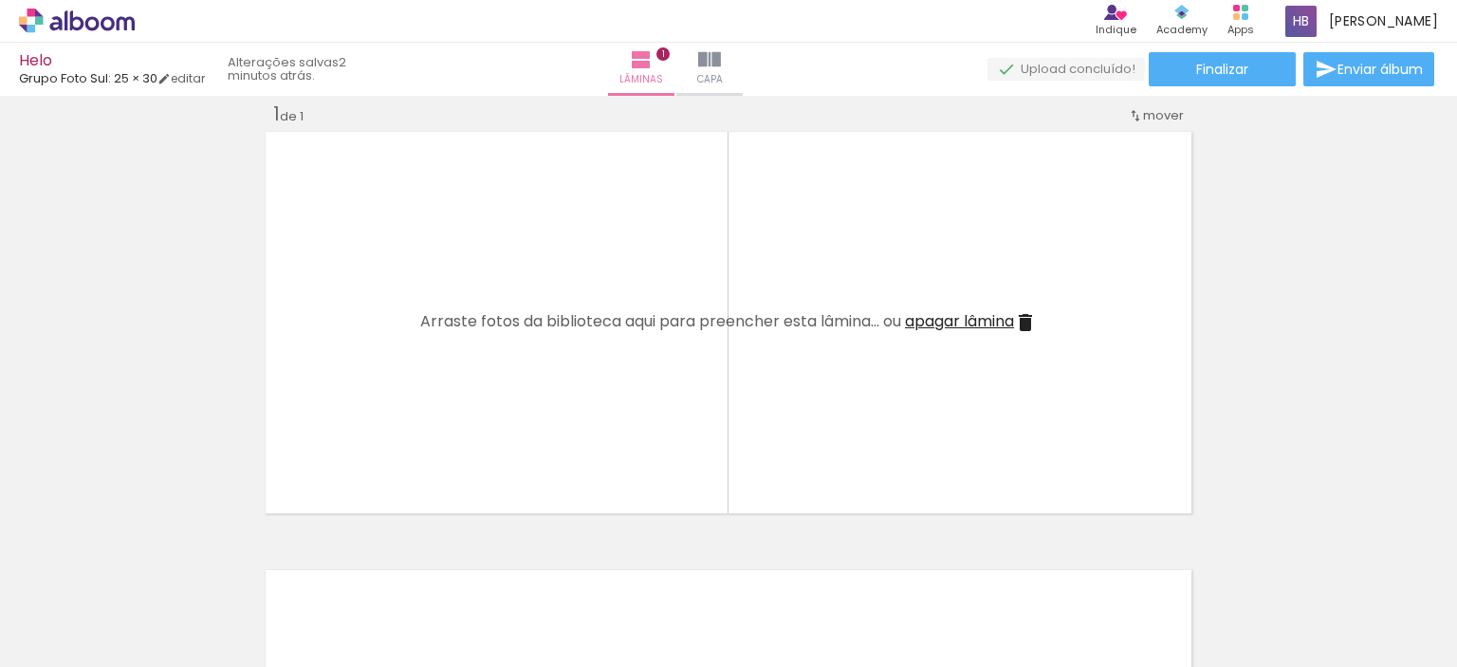
click at [153, 569] on iron-icon at bounding box center [148, 565] width 20 height 20
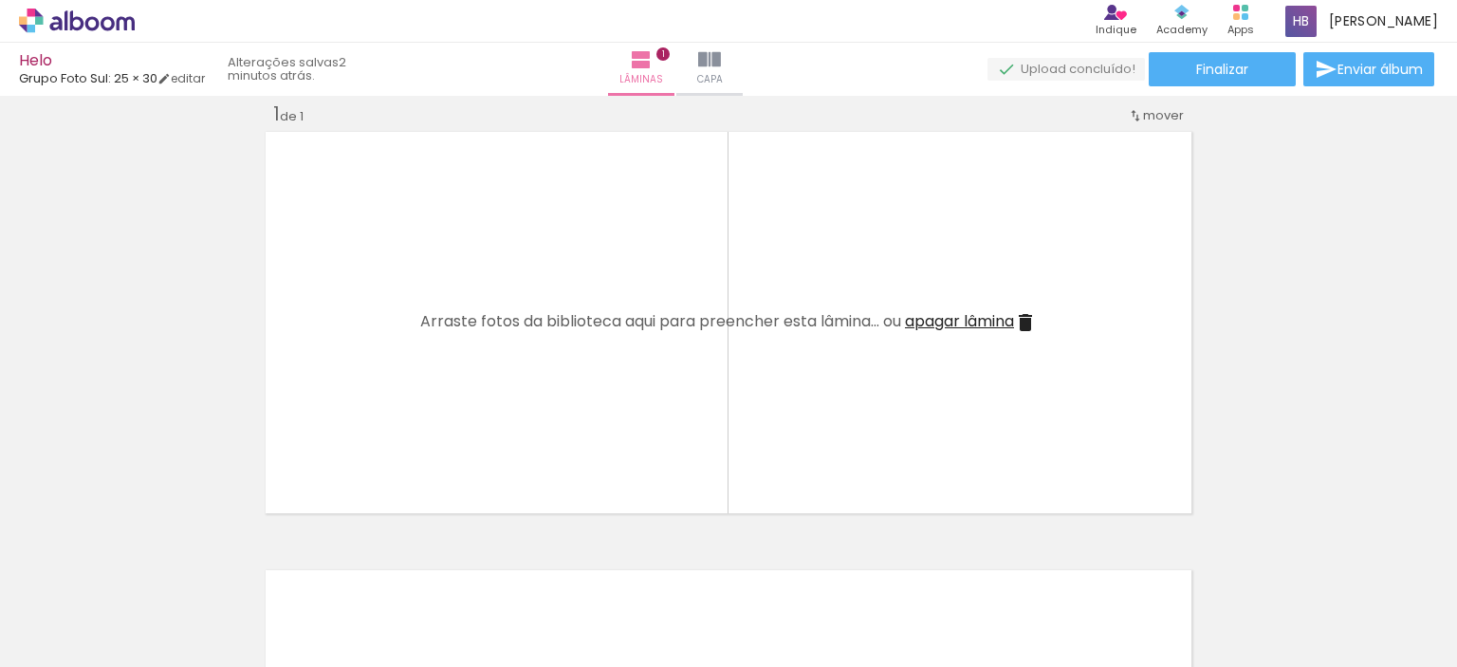
click at [153, 569] on iron-icon at bounding box center [148, 565] width 20 height 20
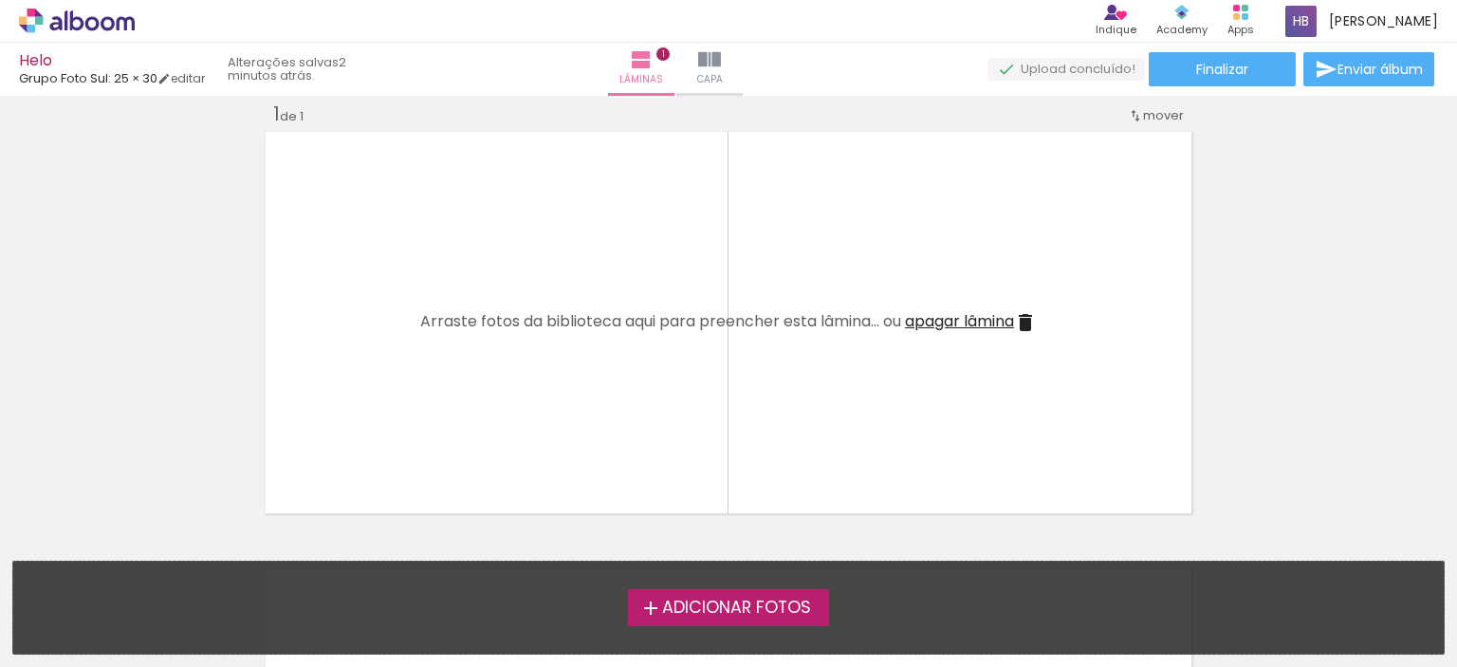
click at [153, 569] on div "Adicionar Fotos Solte suas fotos aqui..." at bounding box center [728, 608] width 1431 height 92
